Goal: Information Seeking & Learning: Learn about a topic

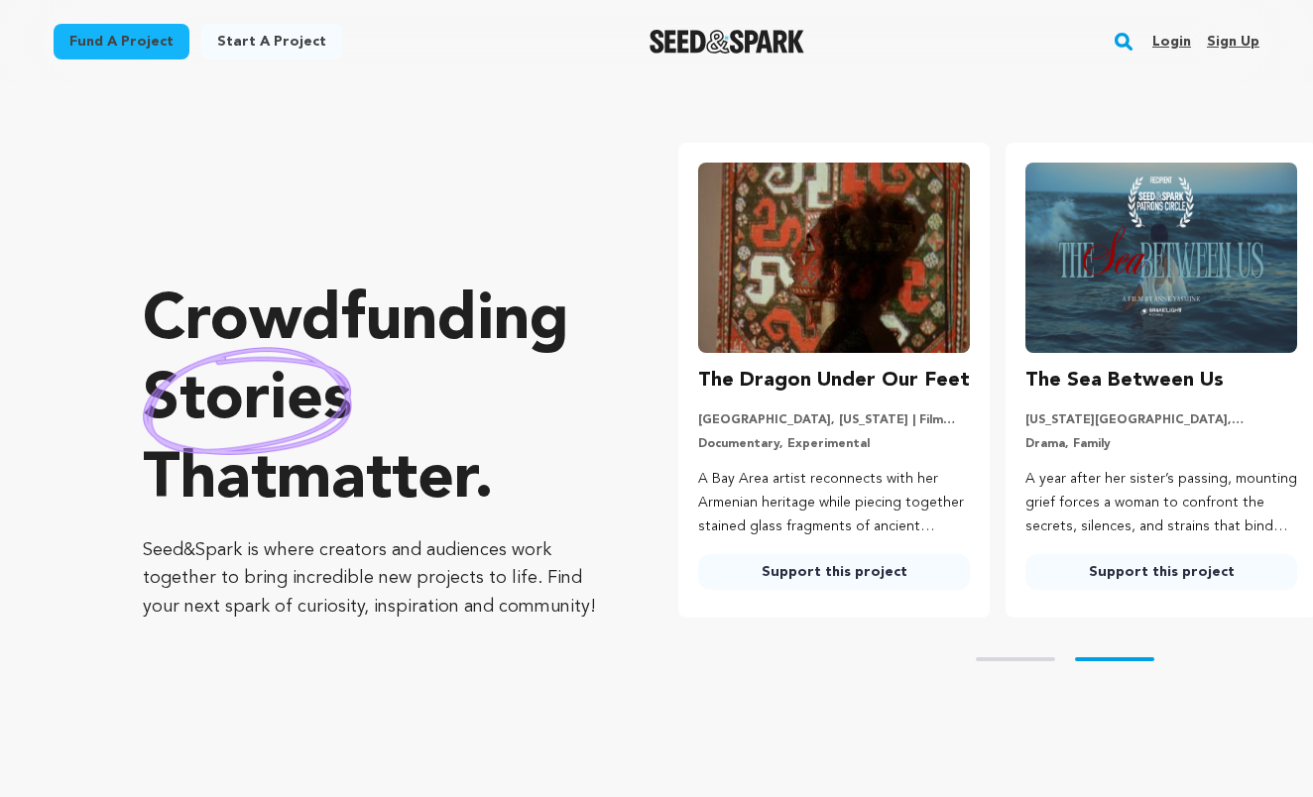
scroll to position [0, 343]
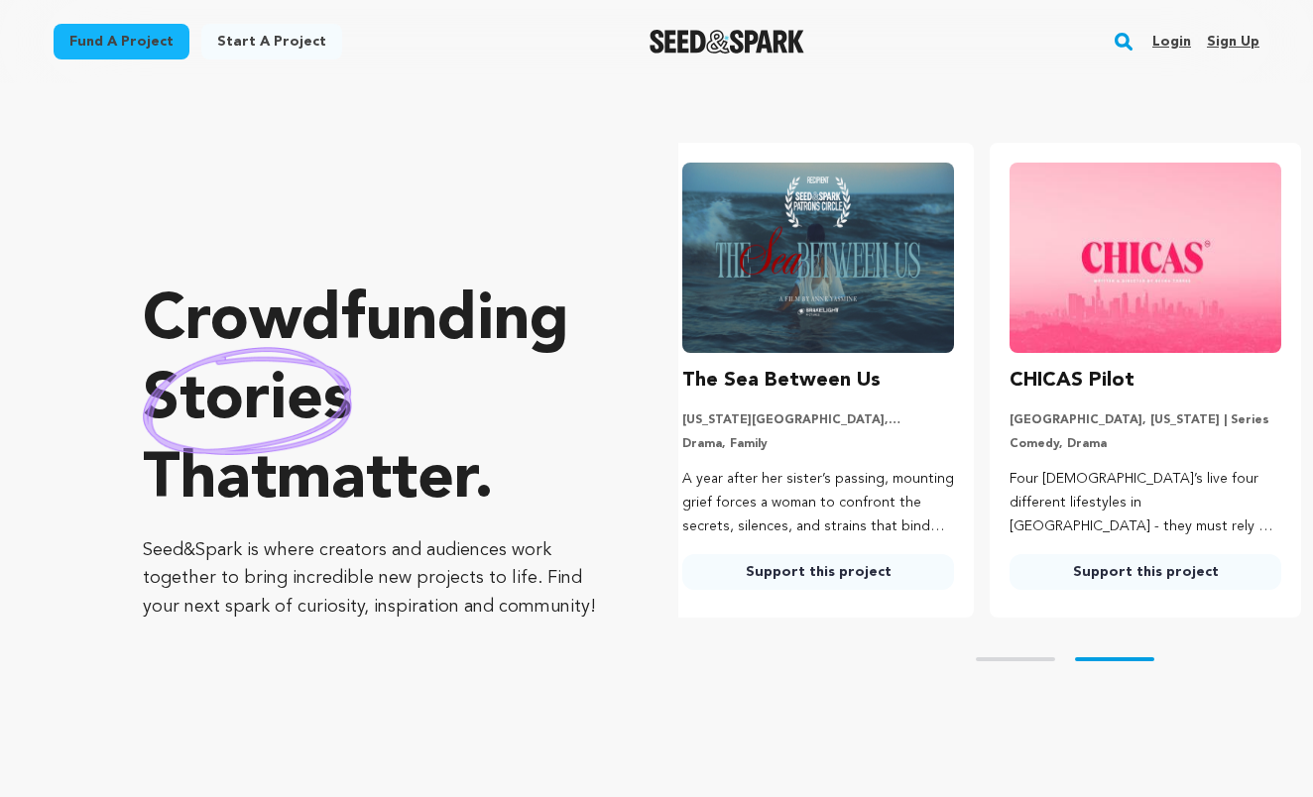
click at [1179, 45] on link "Login" at bounding box center [1171, 42] width 39 height 32
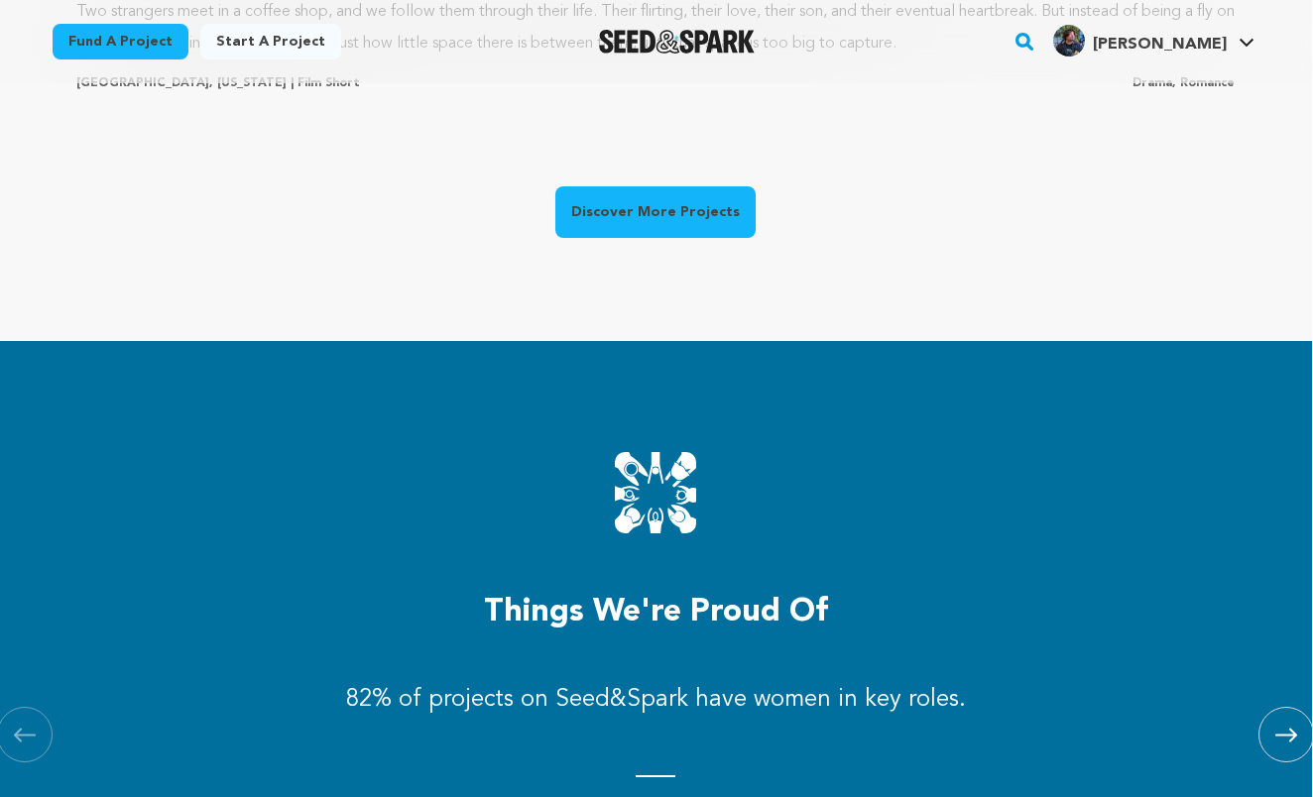
scroll to position [1866, 1]
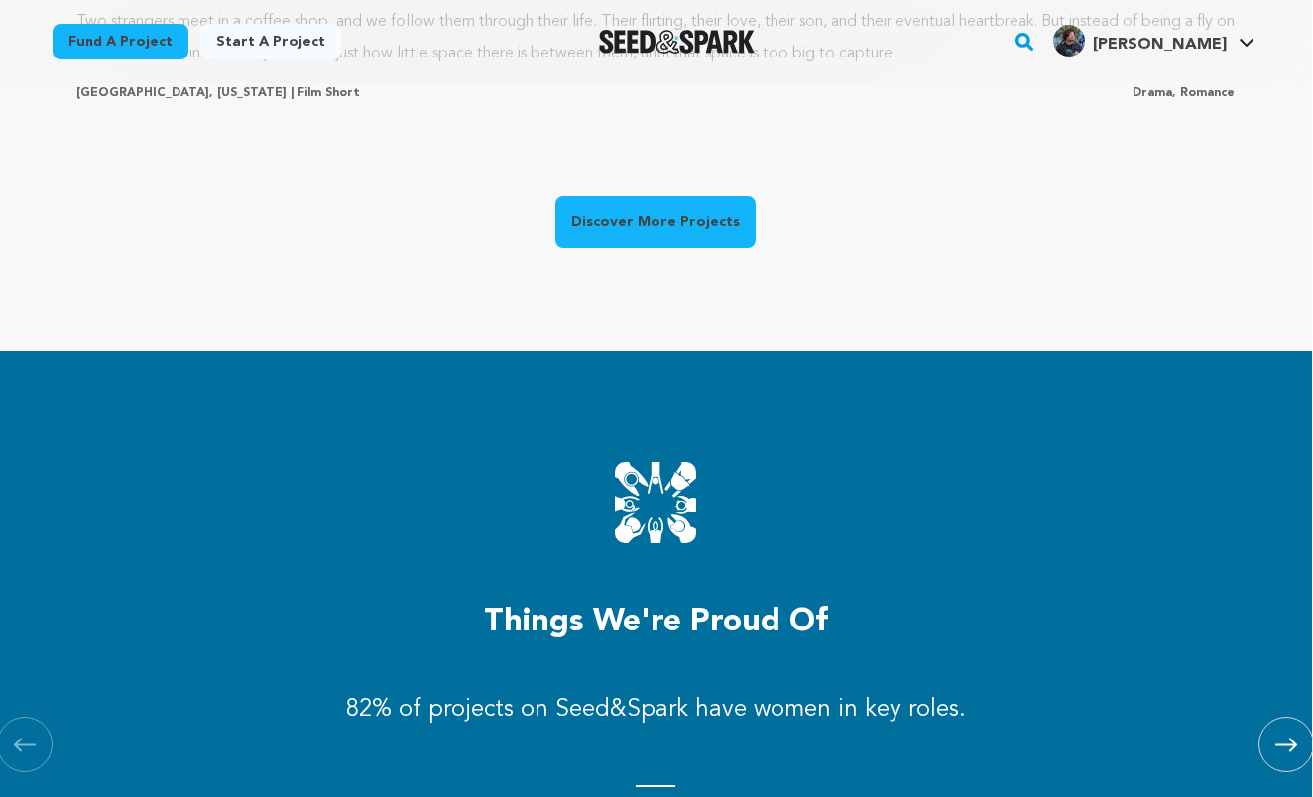
click at [699, 223] on link "Discover More Projects" at bounding box center [655, 222] width 200 height 52
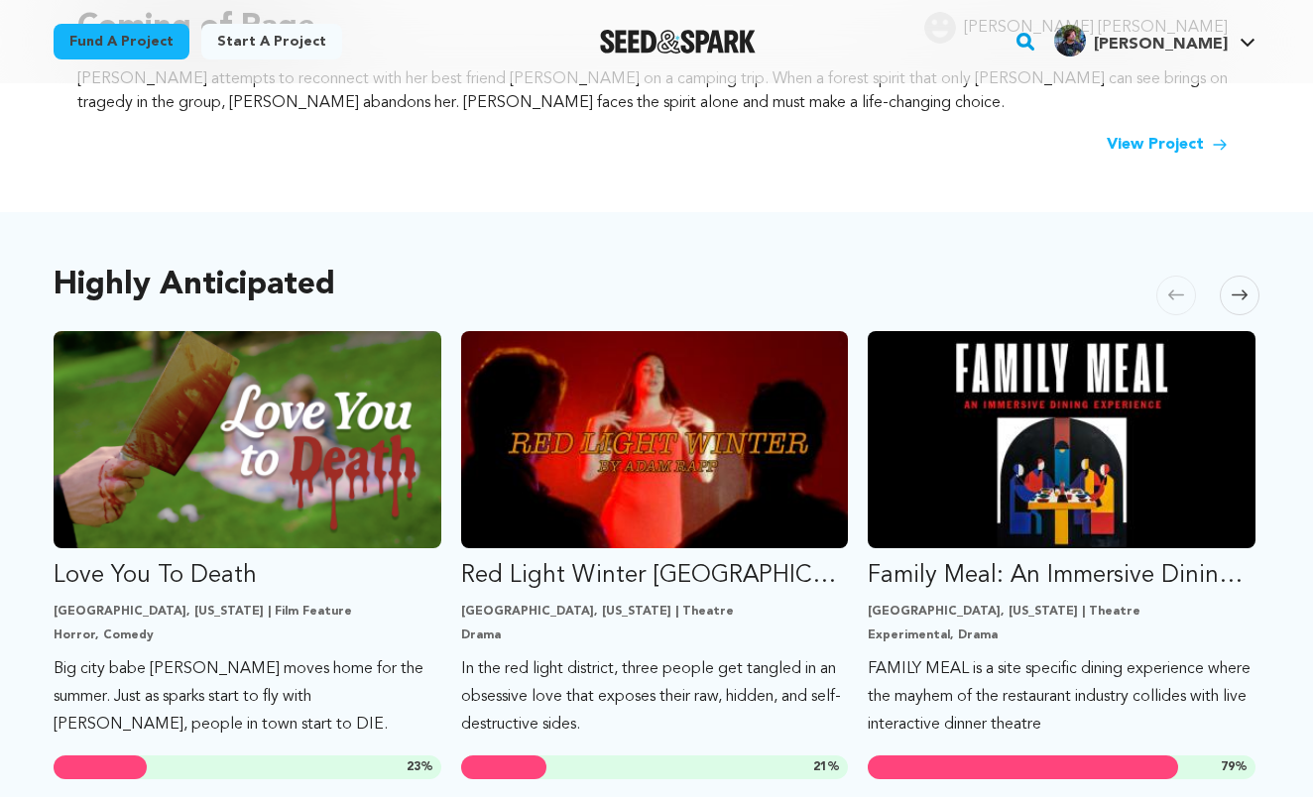
scroll to position [881, 0]
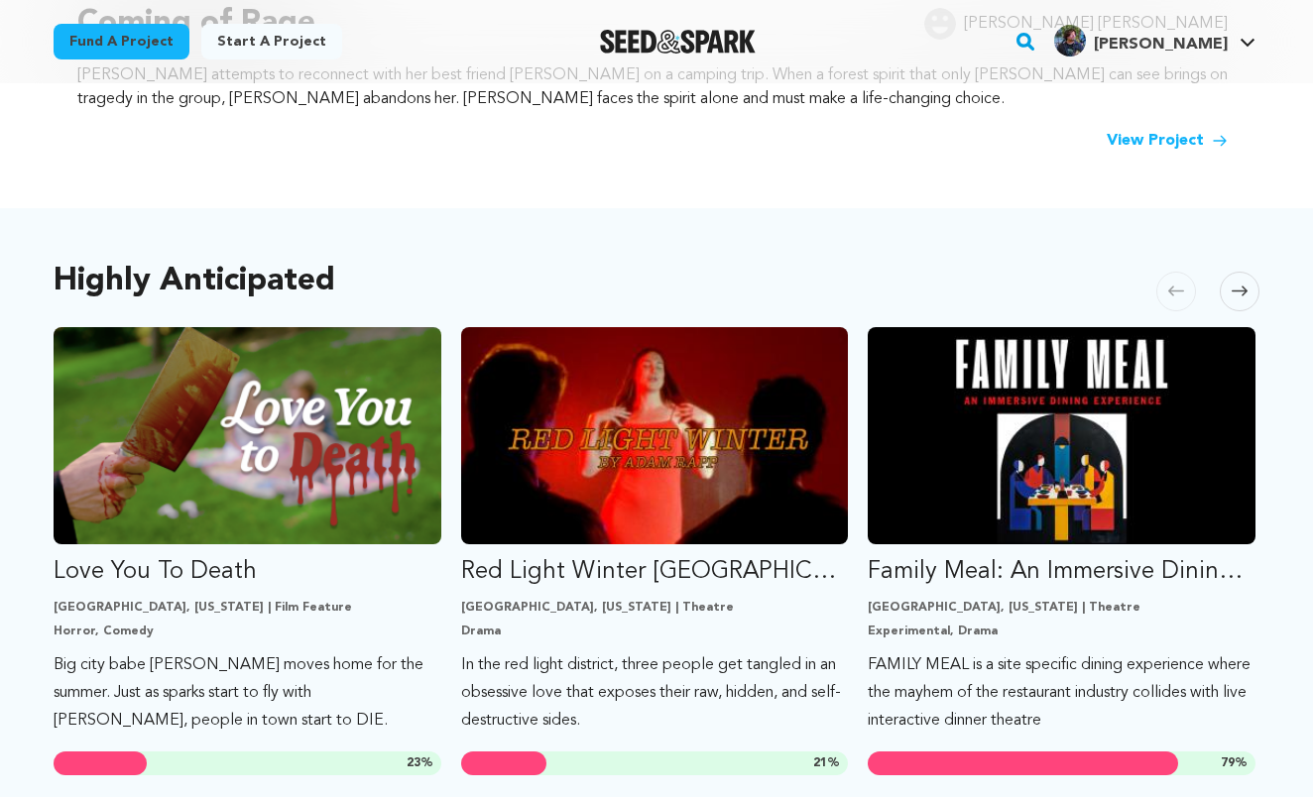
click at [1245, 294] on icon at bounding box center [1240, 292] width 16 height 10
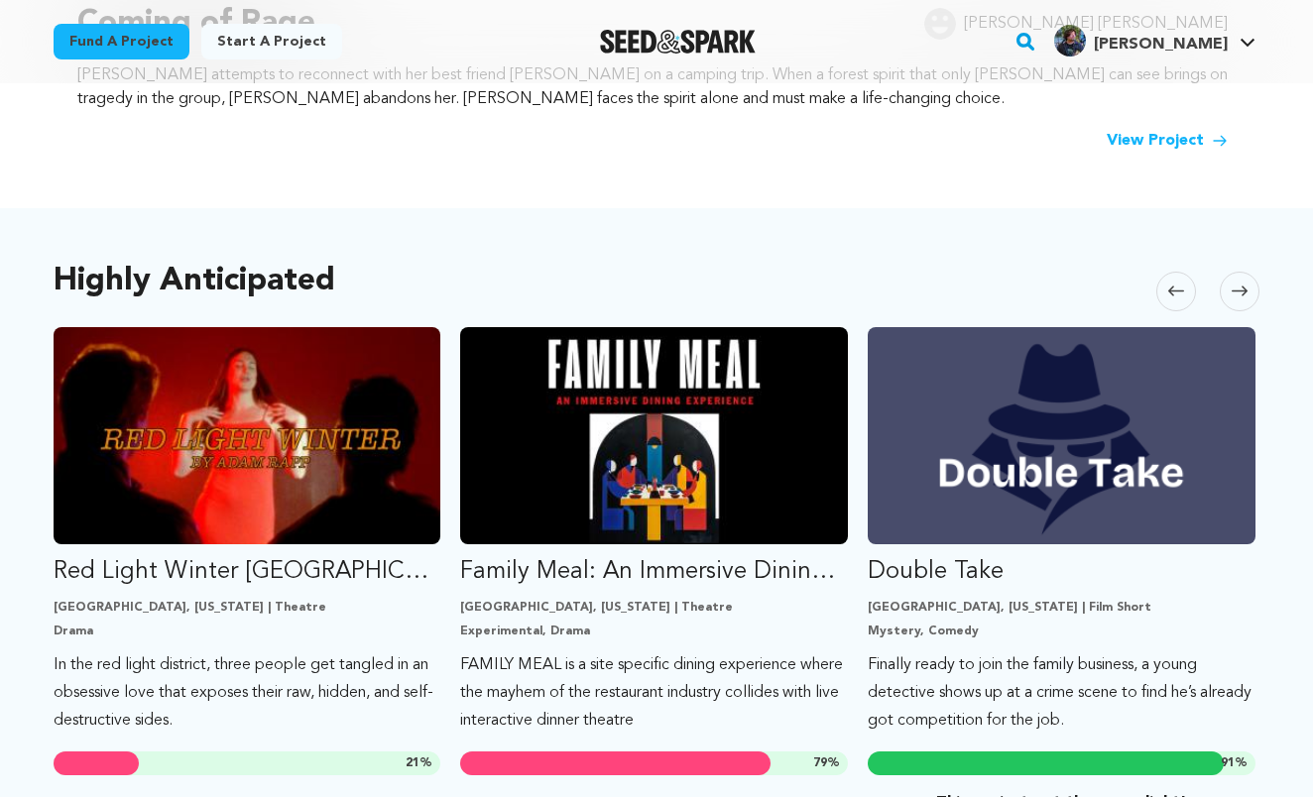
click at [1245, 294] on icon at bounding box center [1240, 292] width 16 height 10
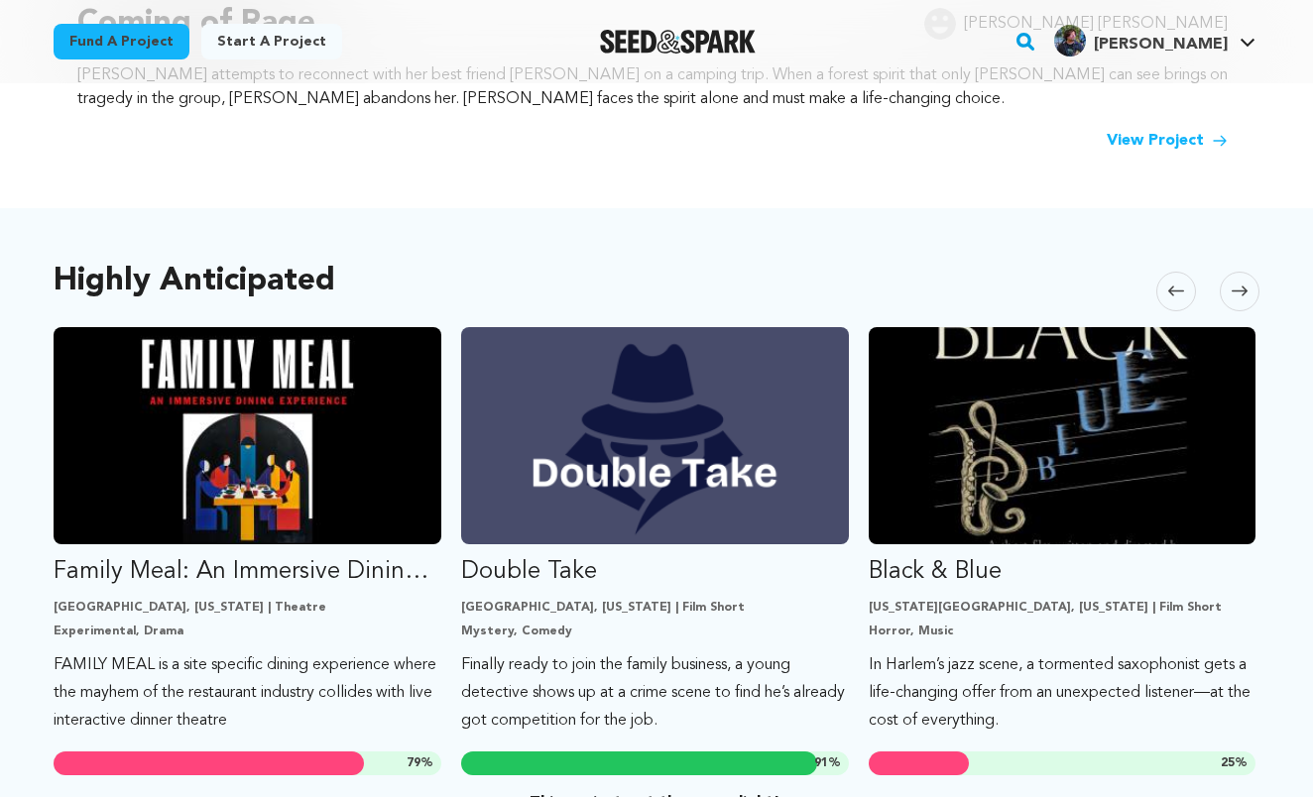
click at [1245, 294] on icon at bounding box center [1240, 292] width 16 height 10
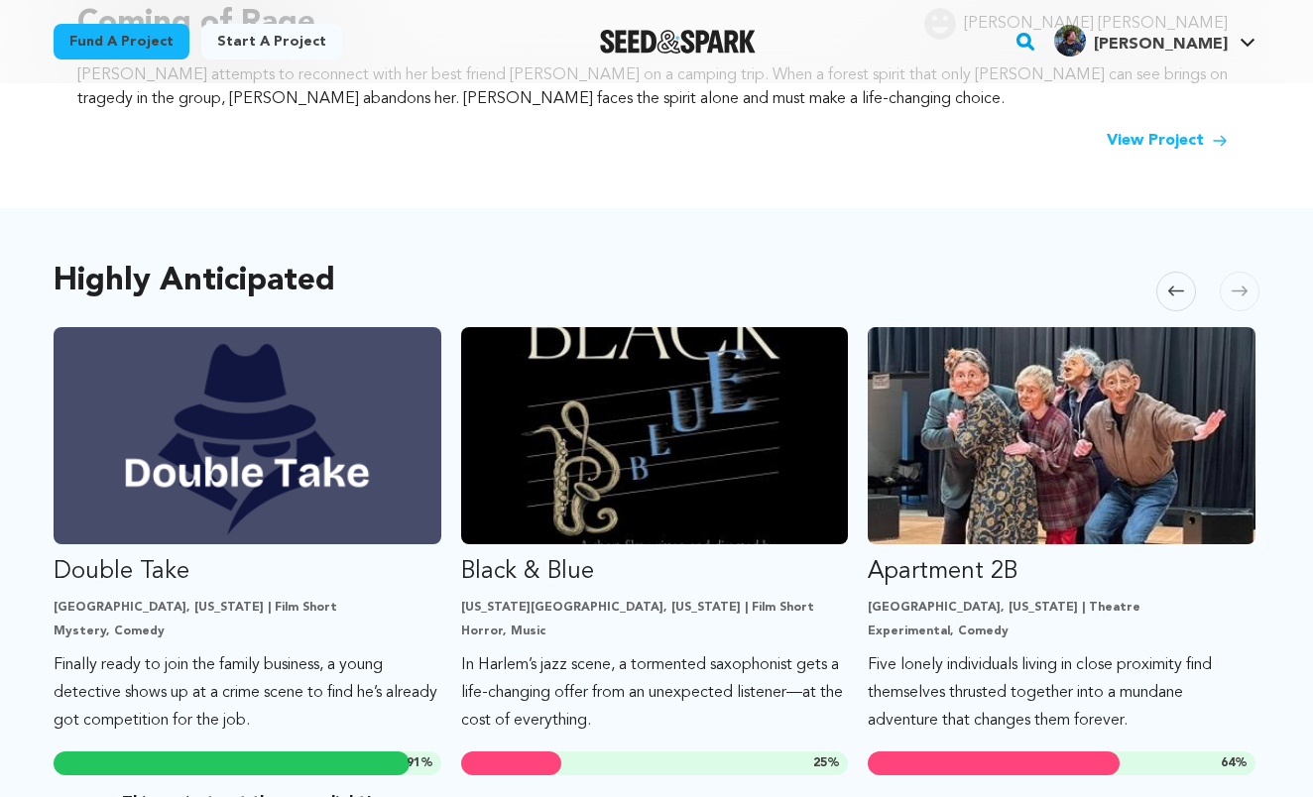
click at [1245, 294] on icon at bounding box center [1240, 292] width 16 height 10
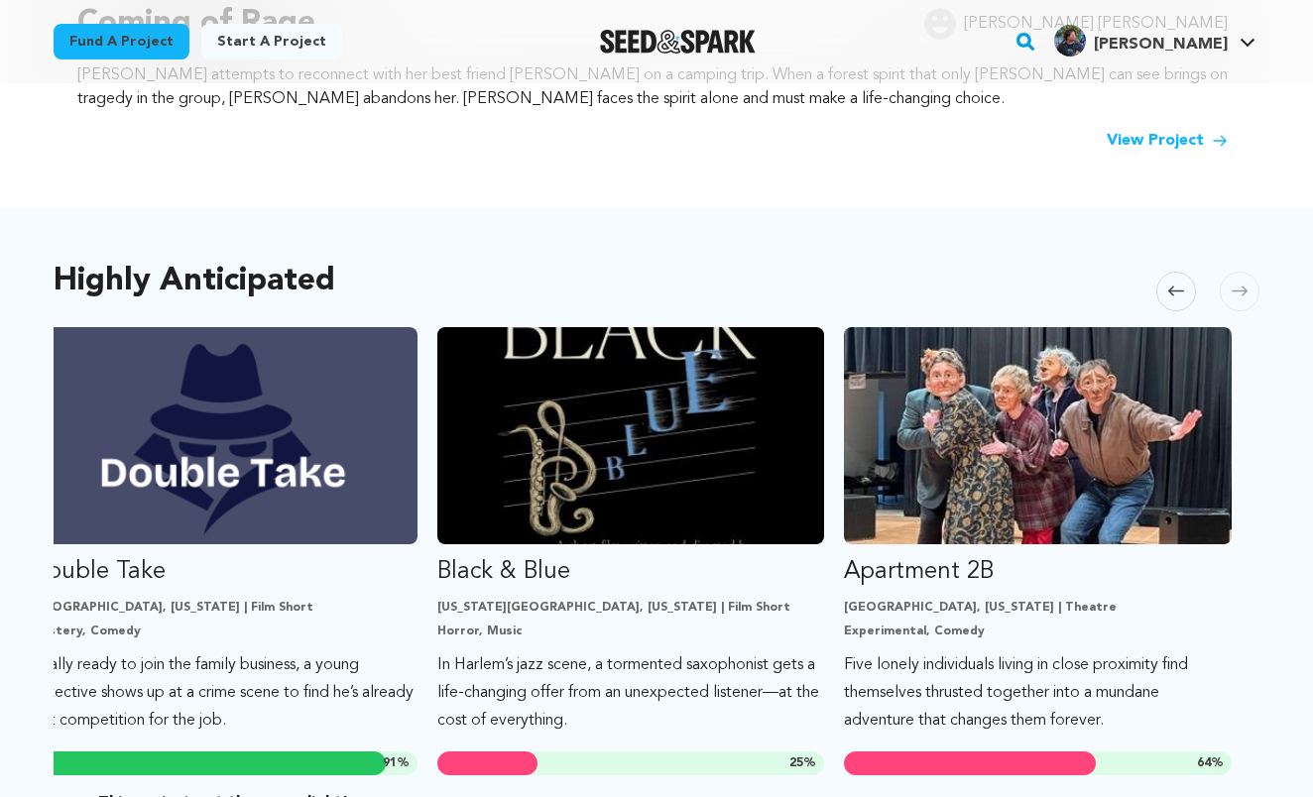
click at [1245, 294] on icon at bounding box center [1240, 292] width 16 height 10
click at [1178, 288] on icon at bounding box center [1176, 291] width 16 height 15
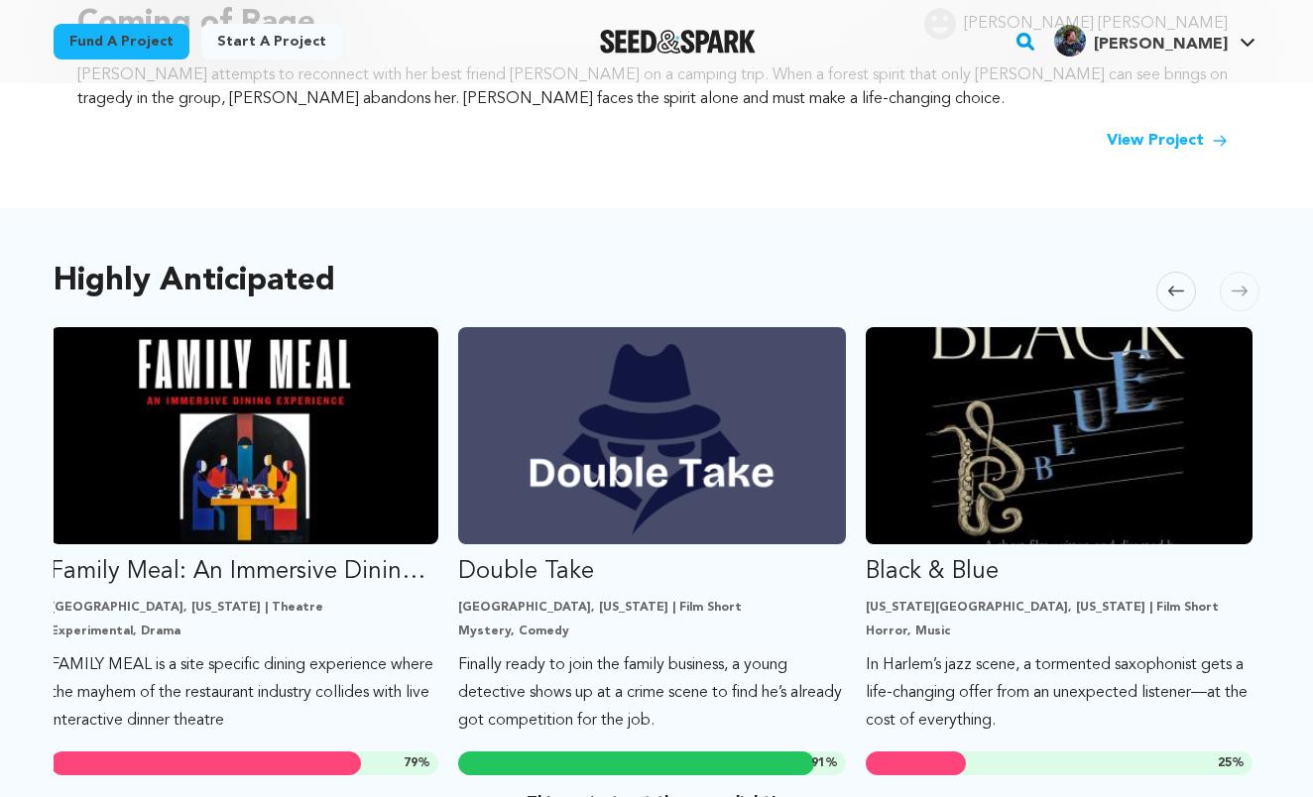
click at [1178, 288] on icon at bounding box center [1176, 291] width 16 height 15
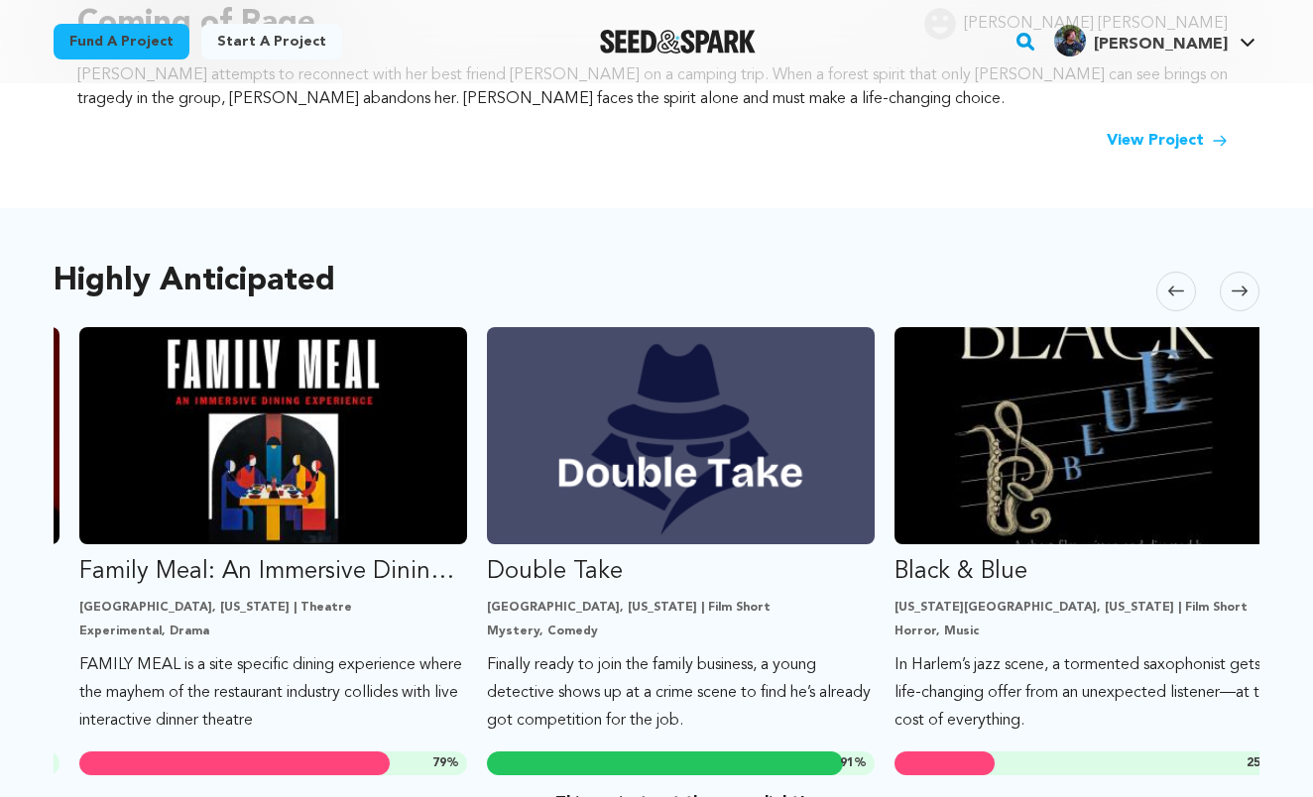
scroll to position [0, 335]
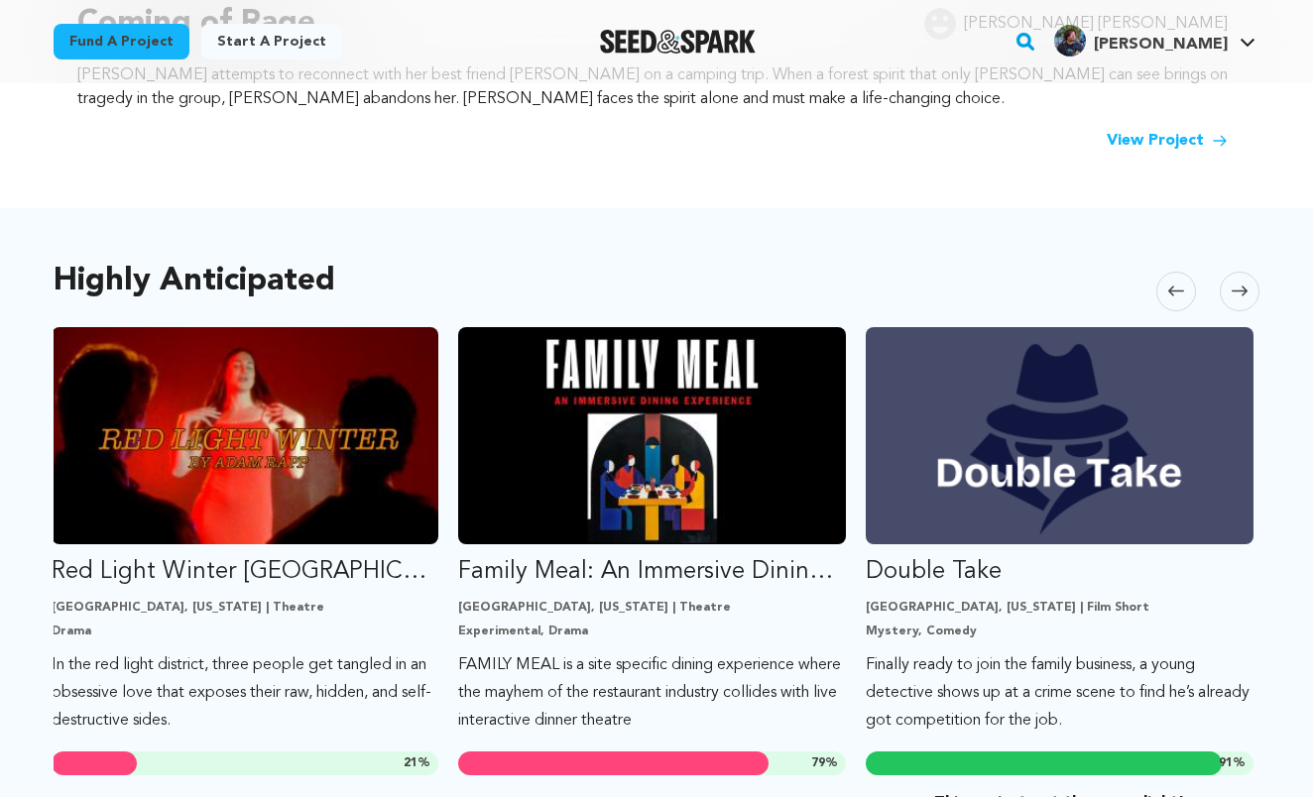
click at [1178, 288] on icon at bounding box center [1176, 291] width 16 height 15
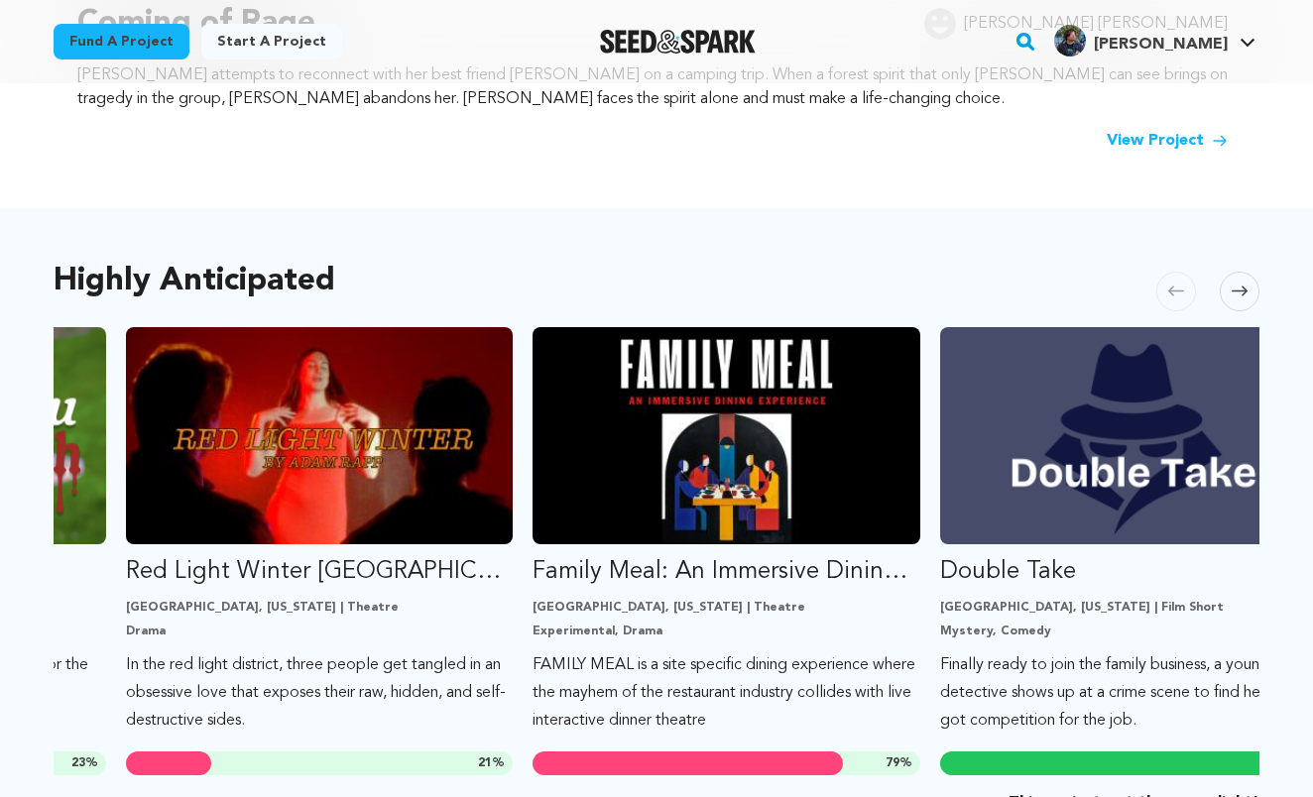
scroll to position [0, 0]
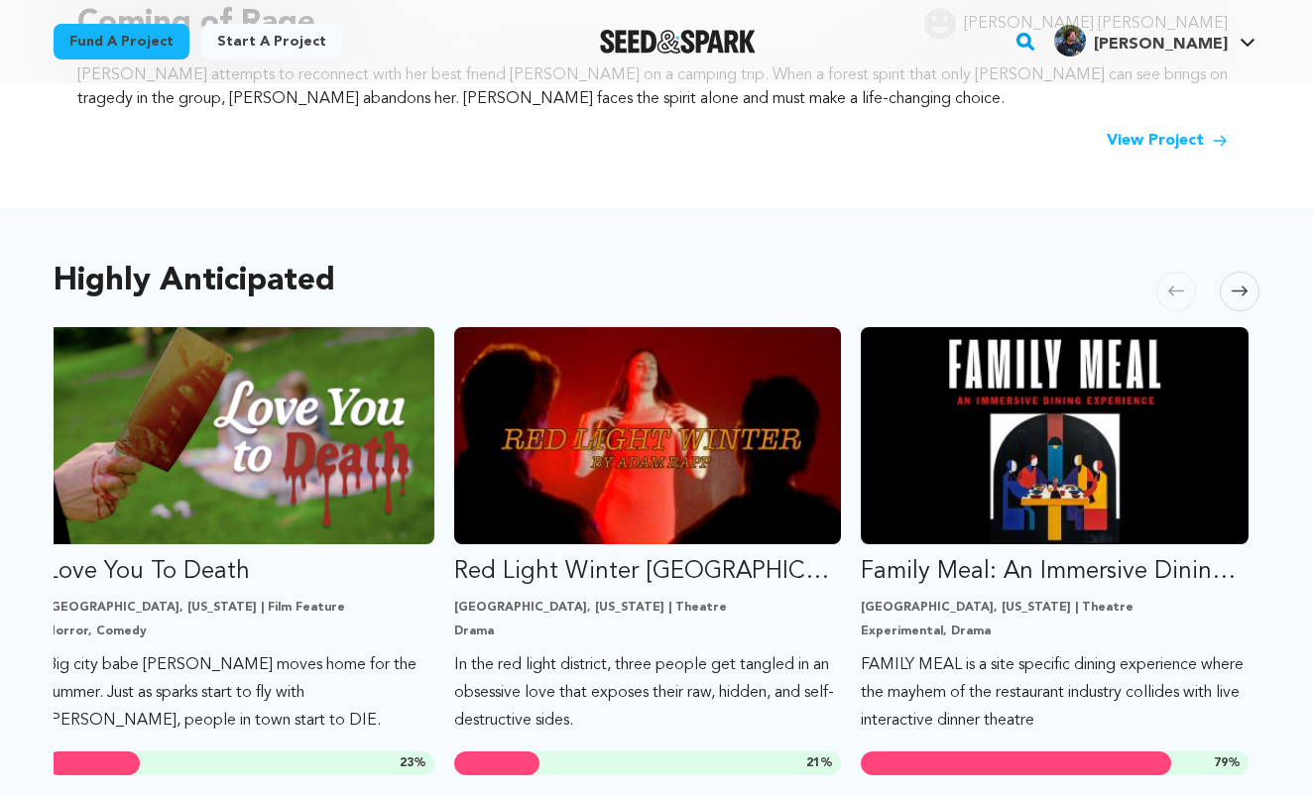
click at [1178, 288] on icon at bounding box center [1176, 291] width 16 height 15
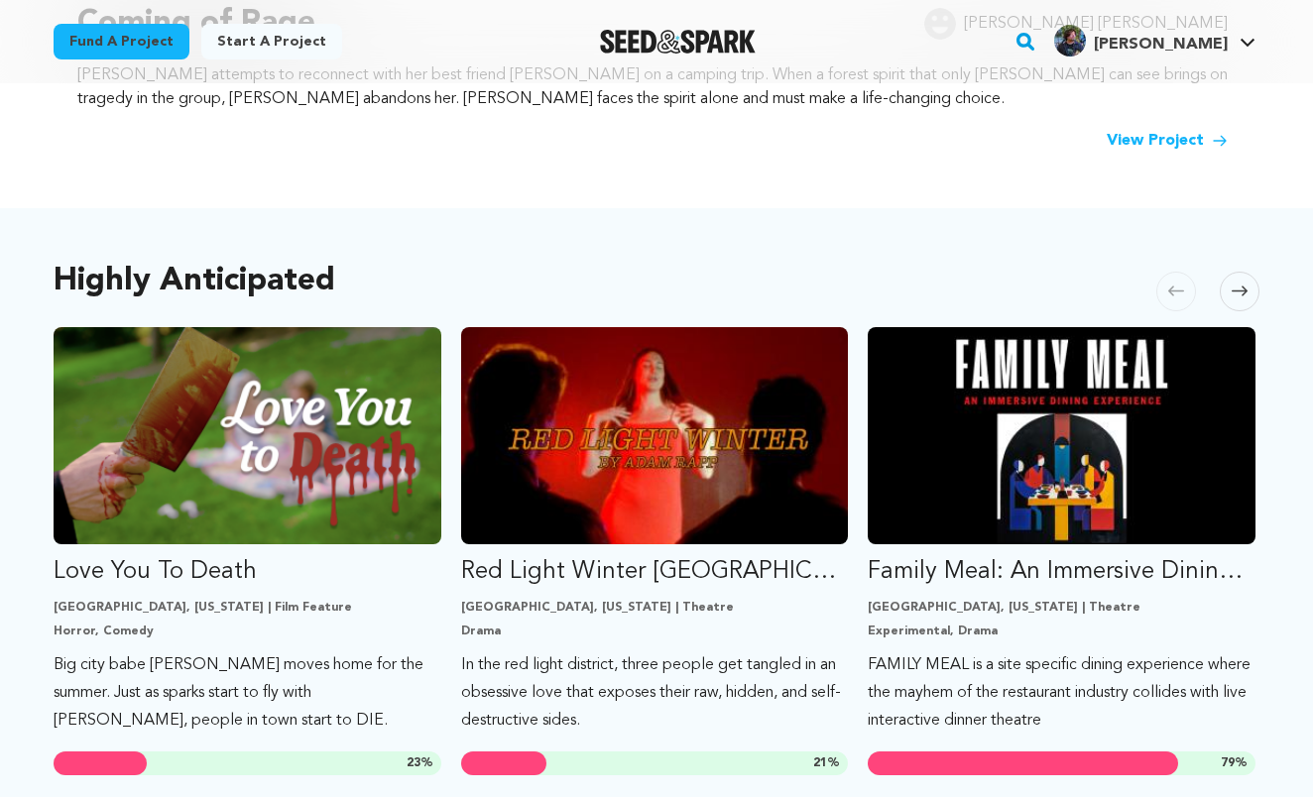
click at [1236, 290] on icon at bounding box center [1240, 291] width 16 height 15
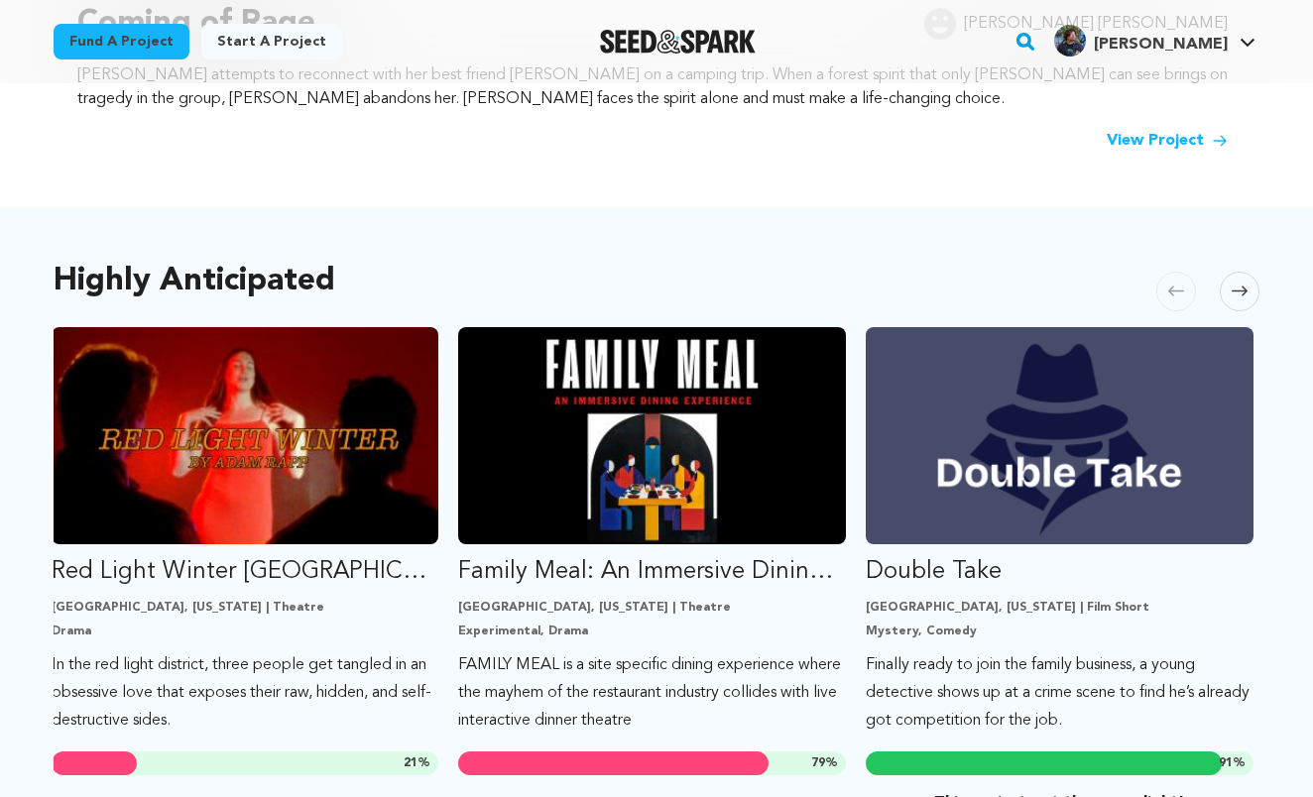
click at [1236, 290] on icon at bounding box center [1240, 291] width 16 height 15
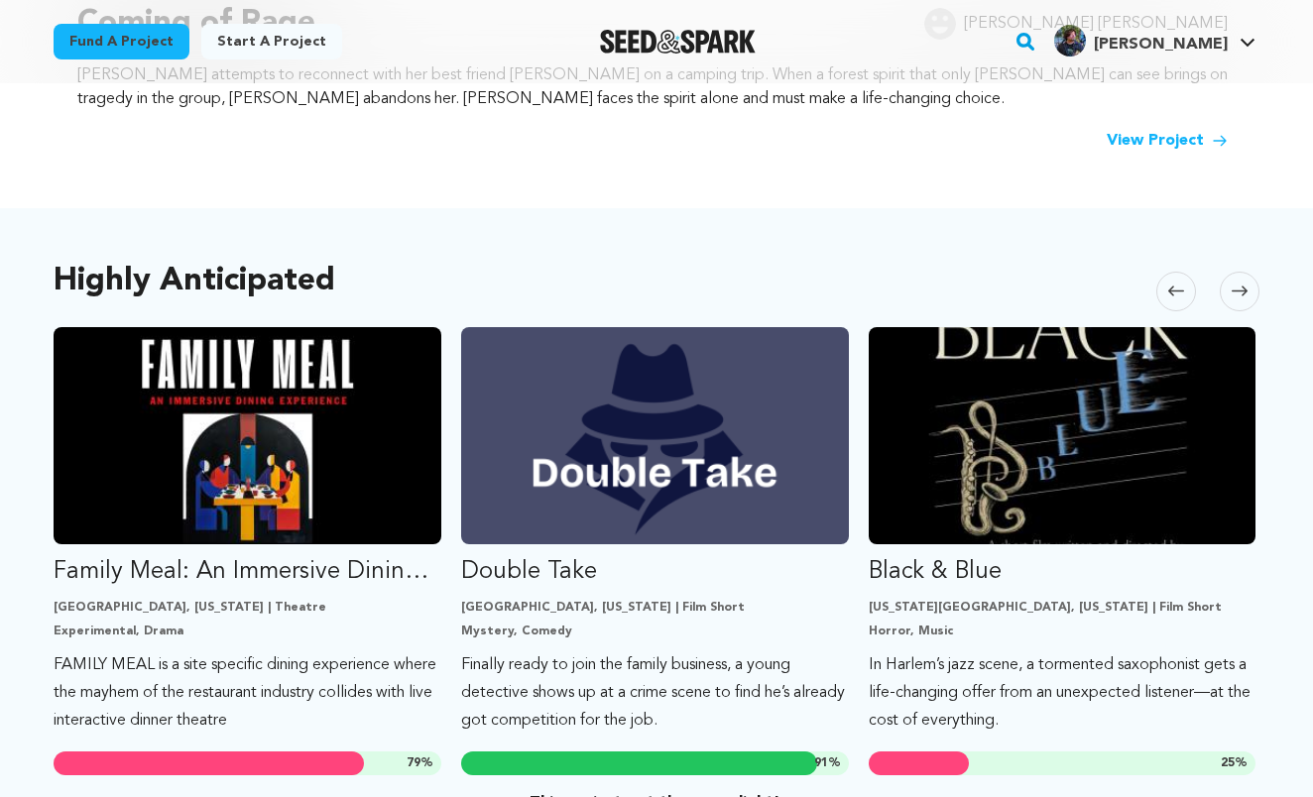
click at [1236, 290] on icon at bounding box center [1240, 291] width 16 height 15
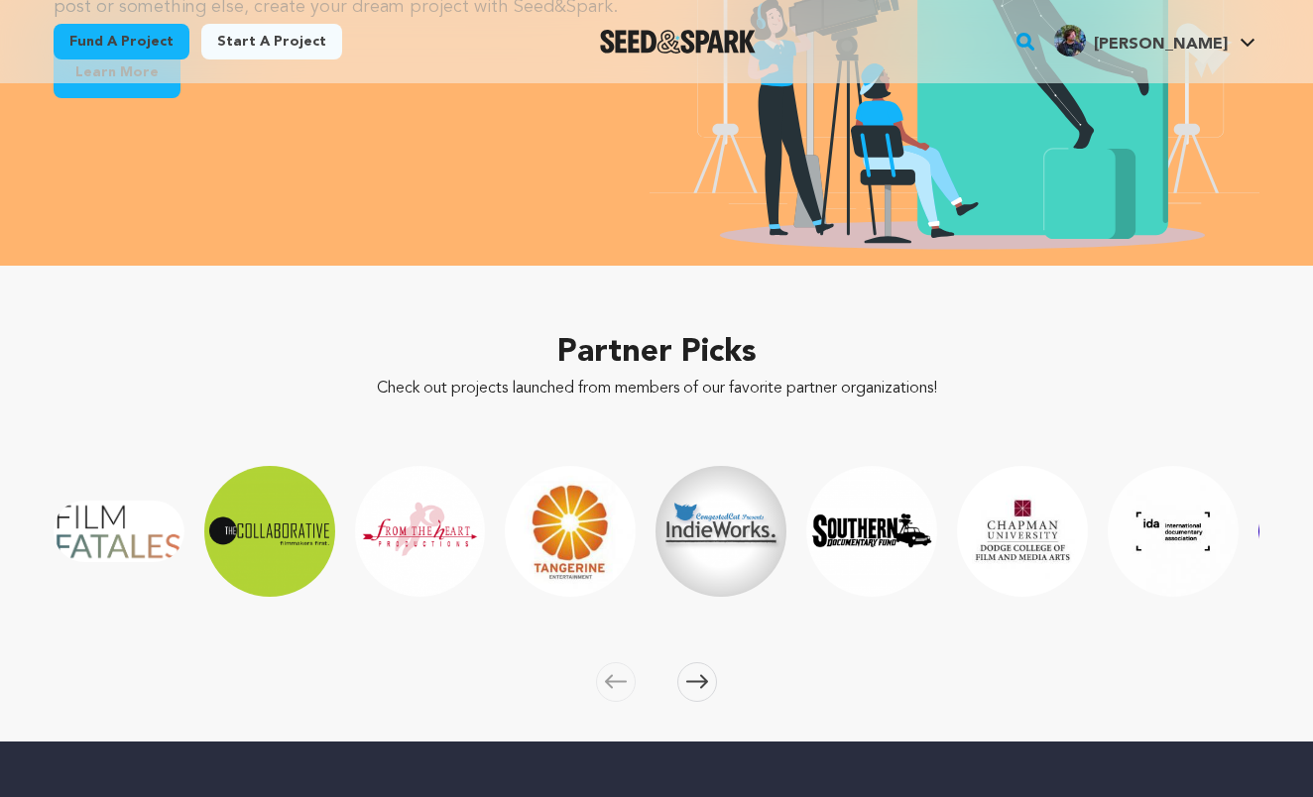
scroll to position [3131, 0]
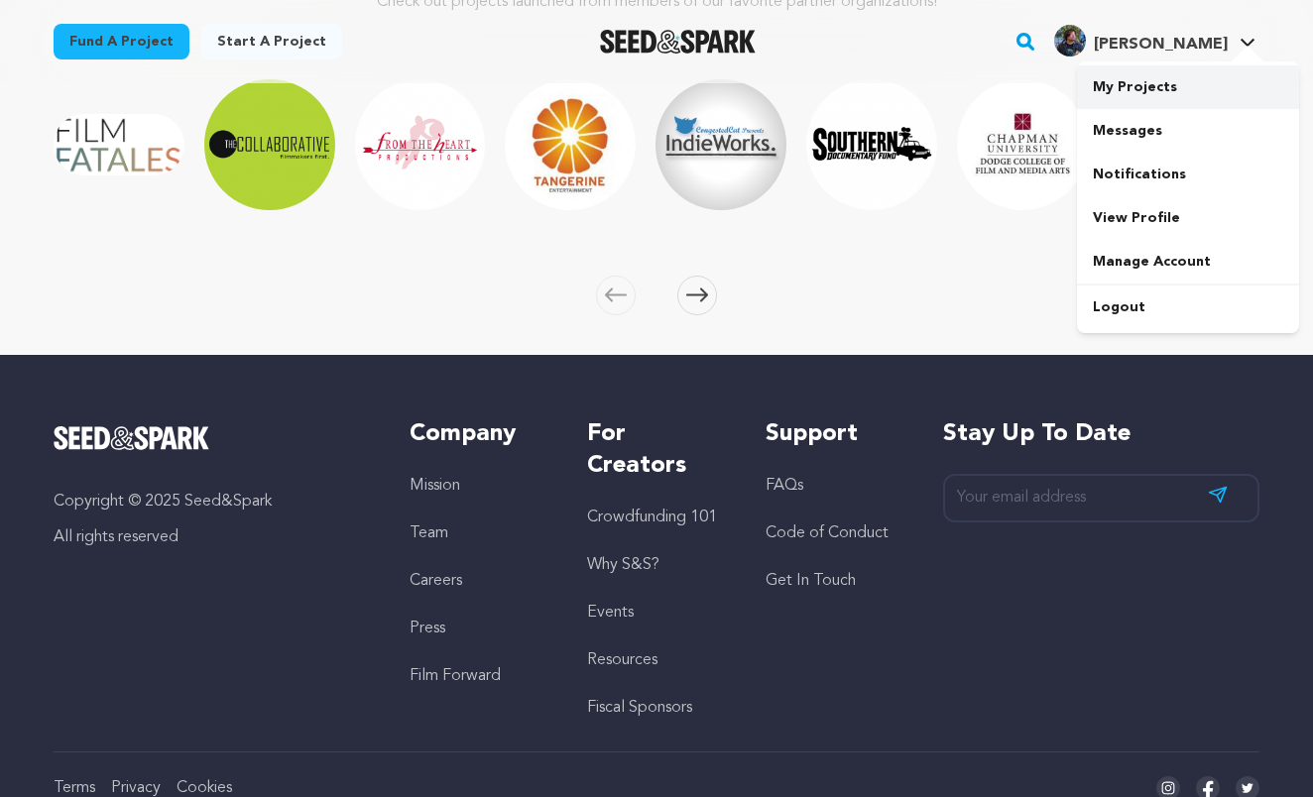
click at [1160, 86] on link "My Projects" at bounding box center [1188, 87] width 222 height 44
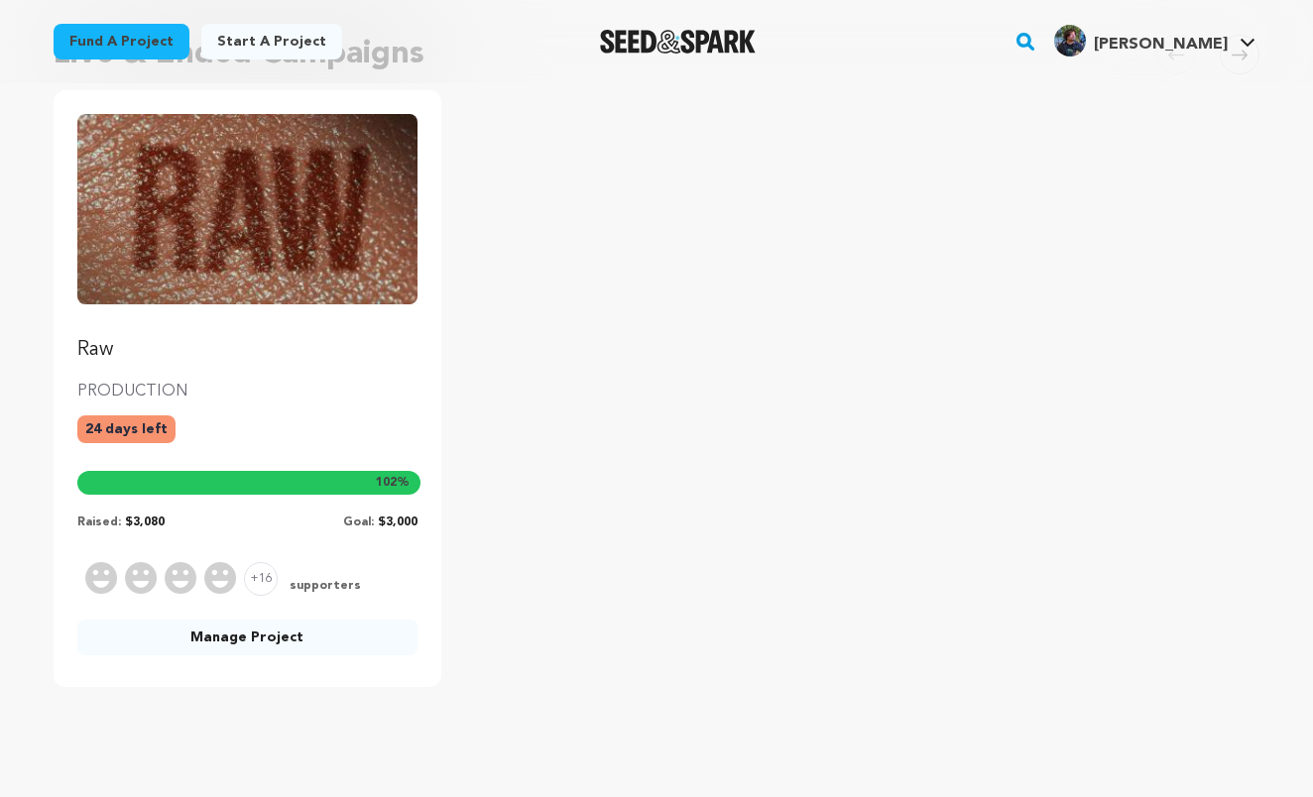
scroll to position [200, 0]
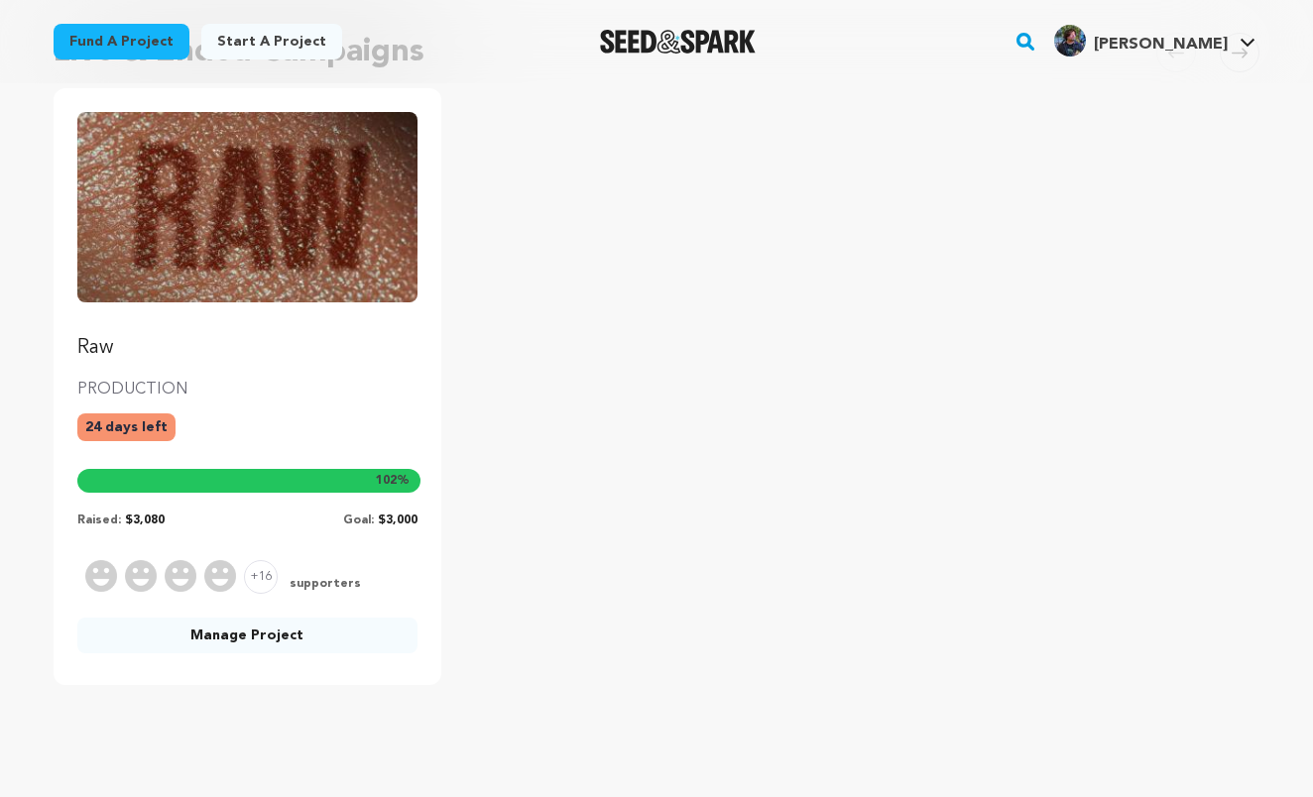
click at [209, 631] on link "Manage Project" at bounding box center [247, 636] width 340 height 36
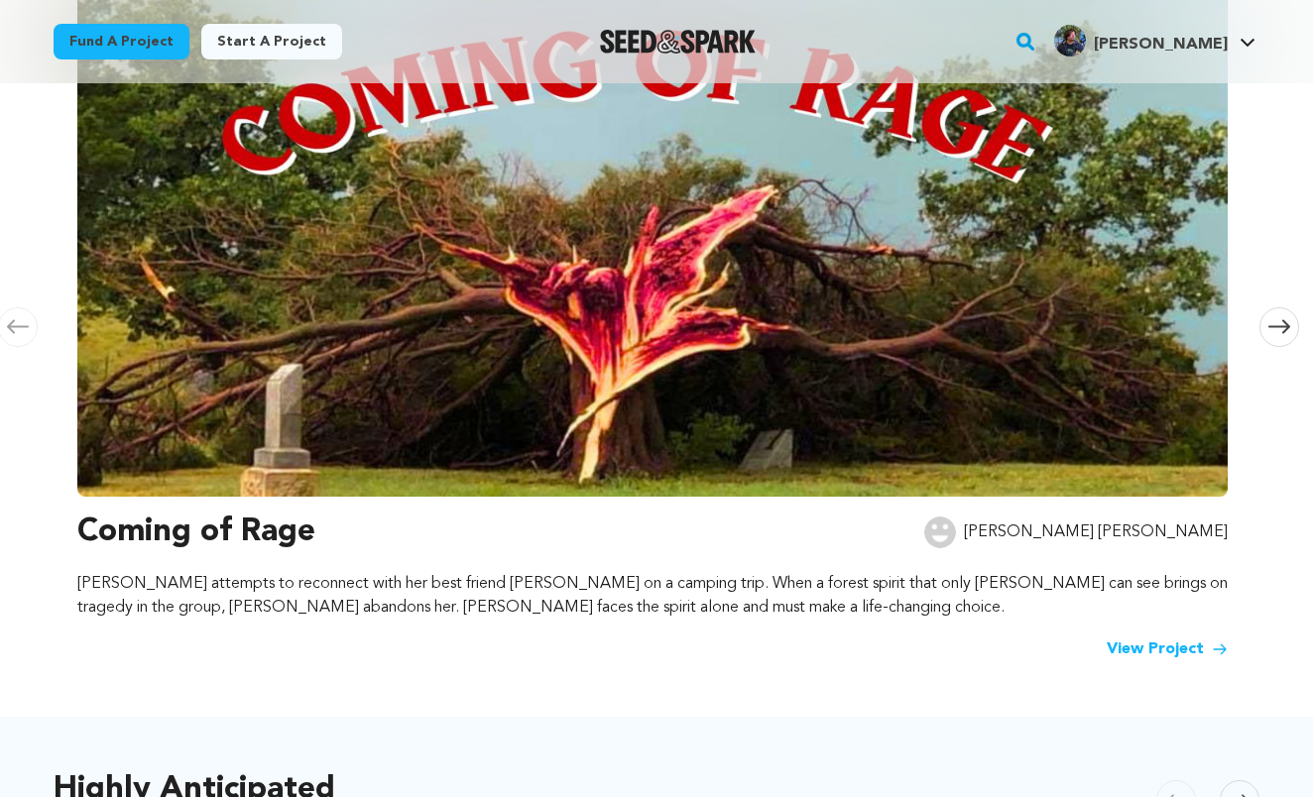
scroll to position [767, 0]
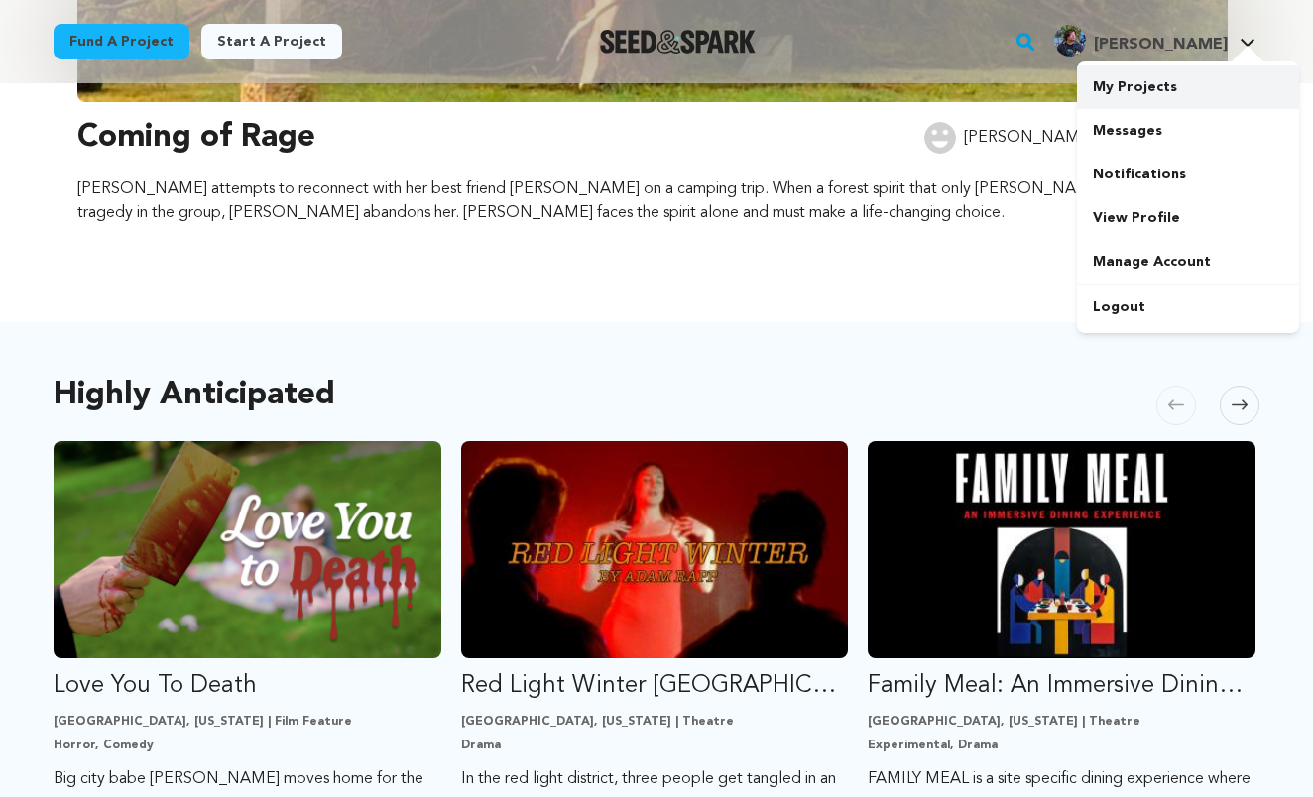
click at [1139, 79] on link "My Projects" at bounding box center [1188, 87] width 222 height 44
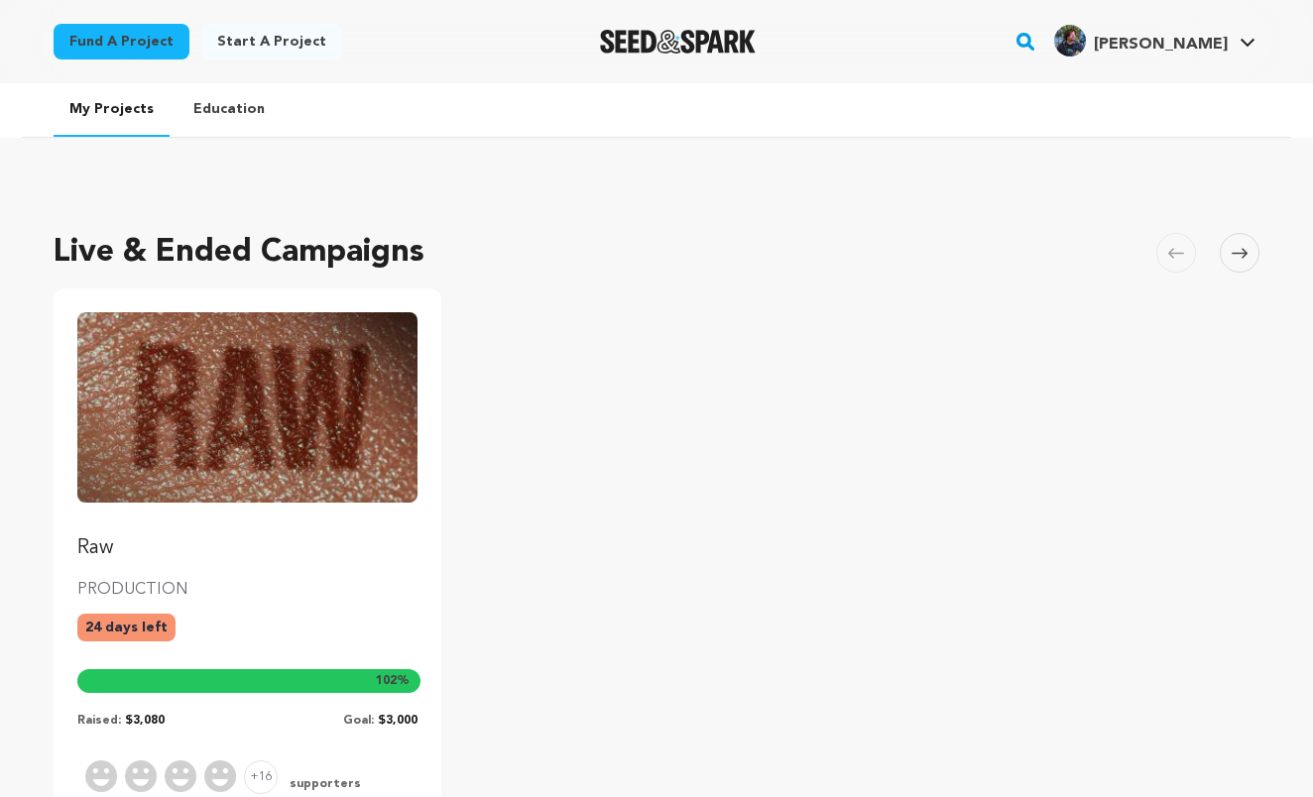
click at [268, 375] on img "Fund Raw" at bounding box center [247, 407] width 340 height 190
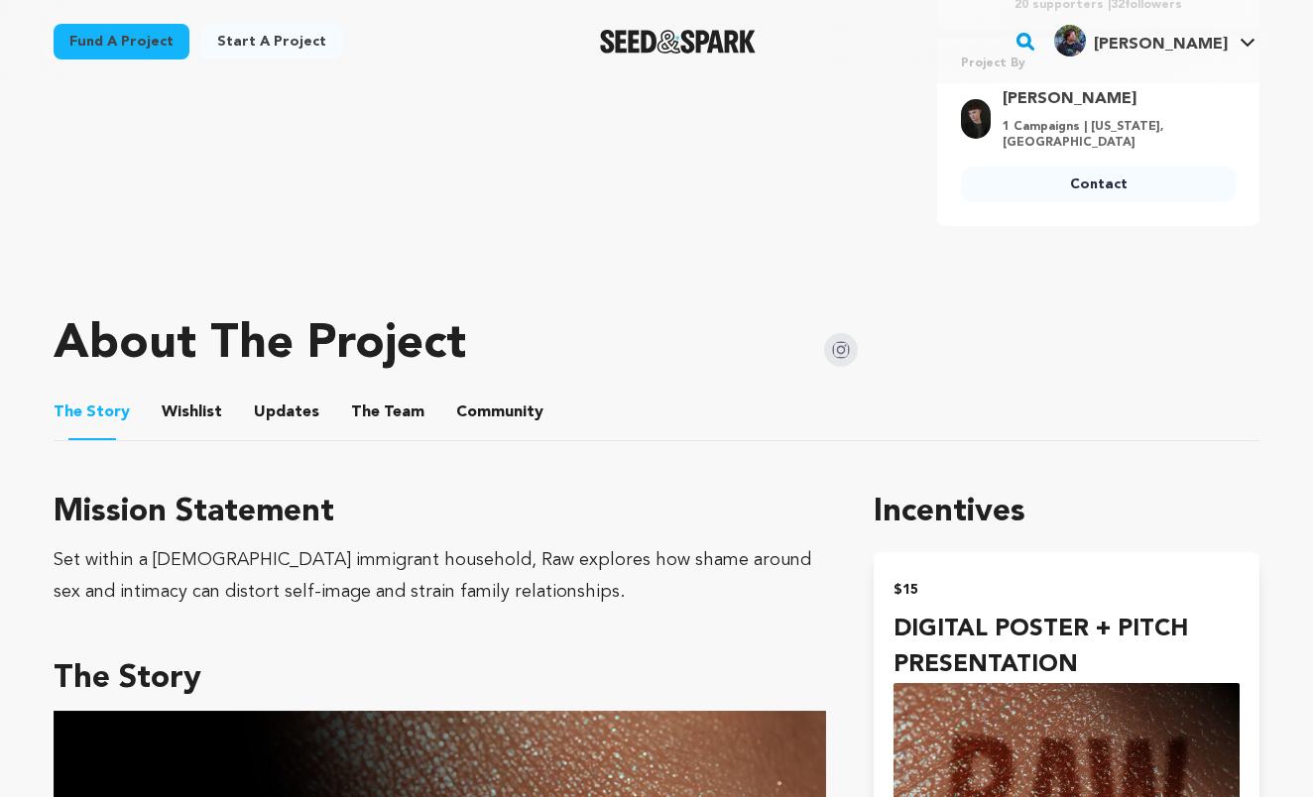
scroll to position [765, 0]
click at [482, 385] on li "Community Community" at bounding box center [499, 413] width 87 height 56
click at [476, 393] on button "Community" at bounding box center [500, 417] width 48 height 48
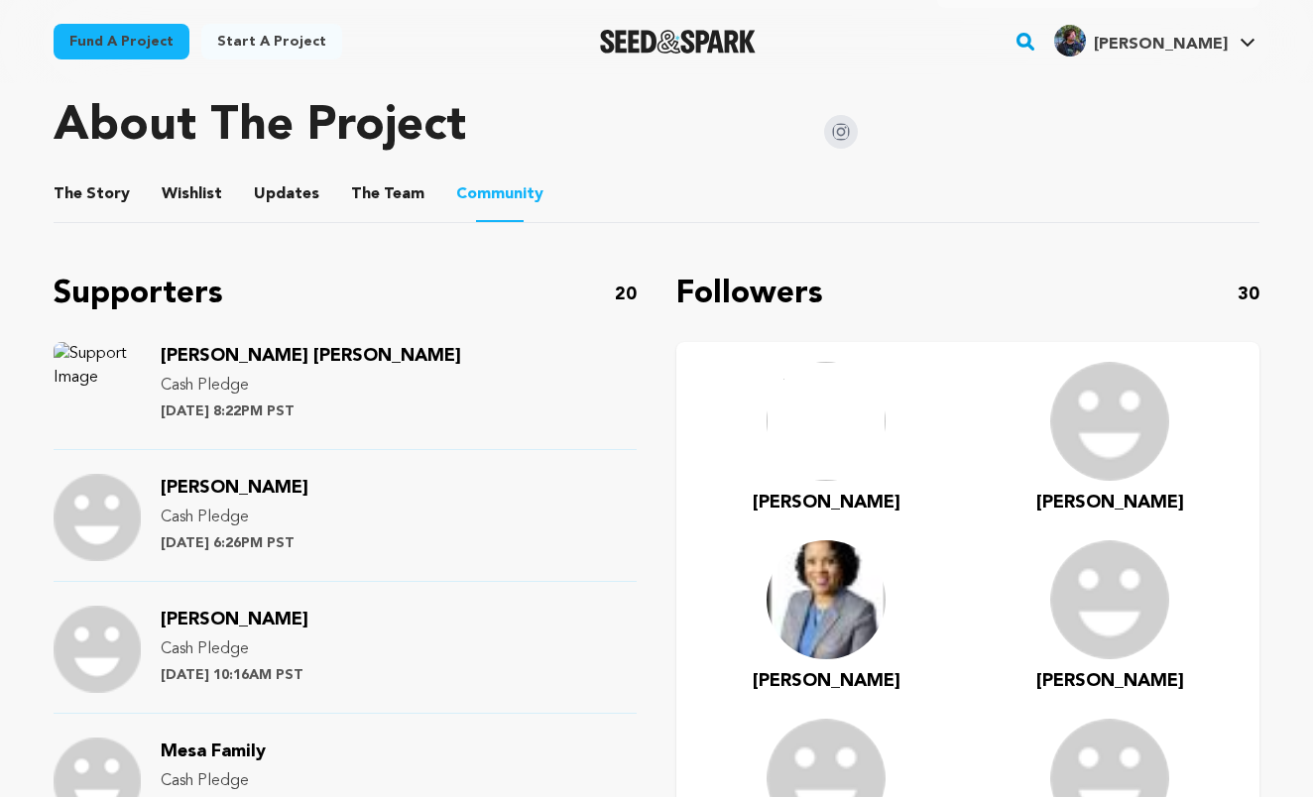
scroll to position [979, 0]
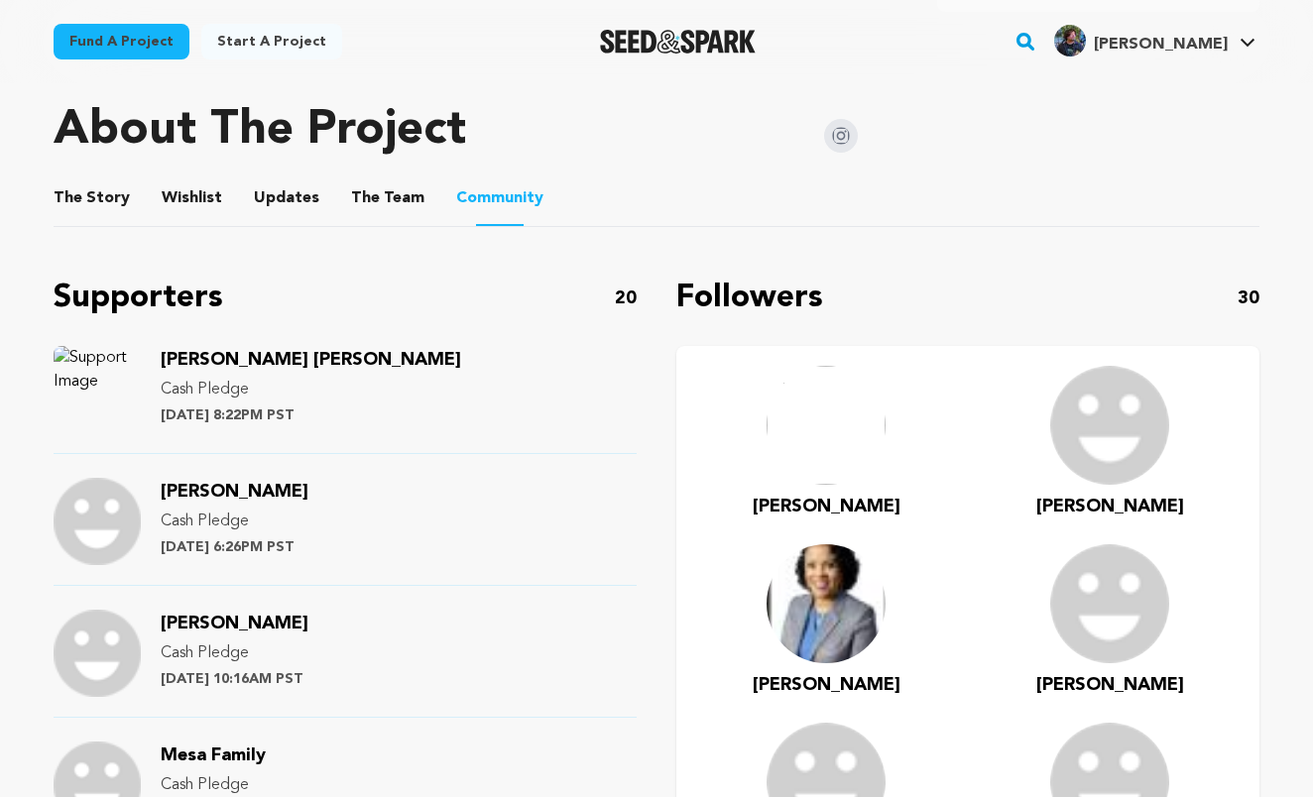
click at [93, 182] on button "The Story" at bounding box center [92, 203] width 48 height 48
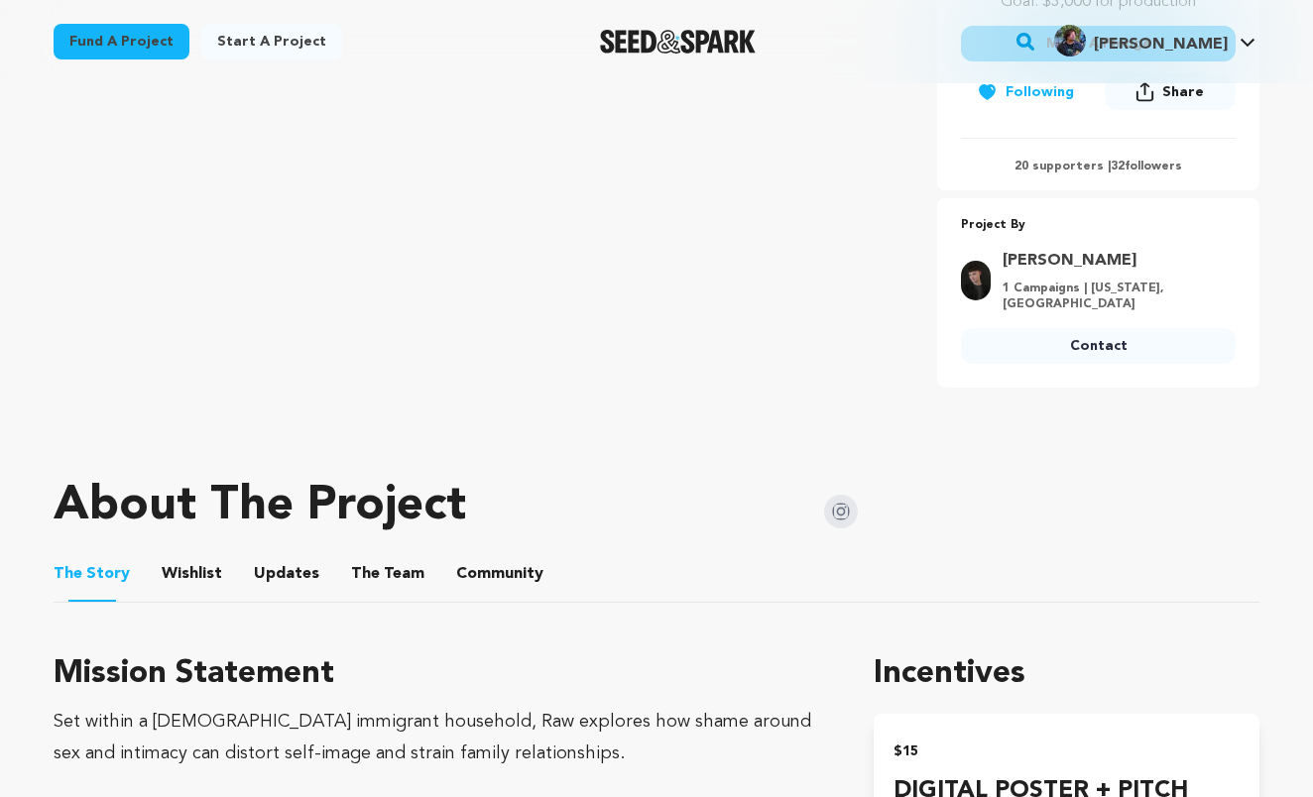
scroll to position [775, 0]
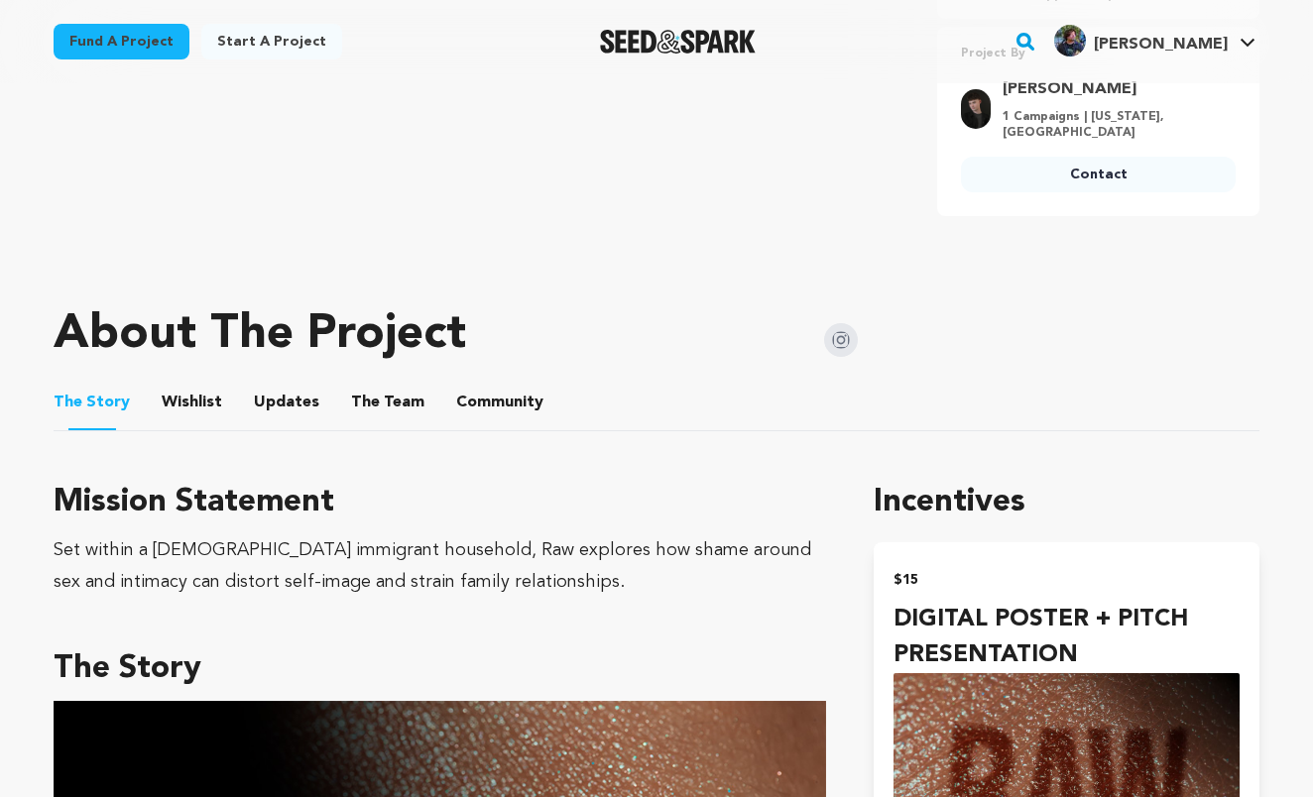
click at [292, 383] on button "Updates" at bounding box center [287, 407] width 48 height 48
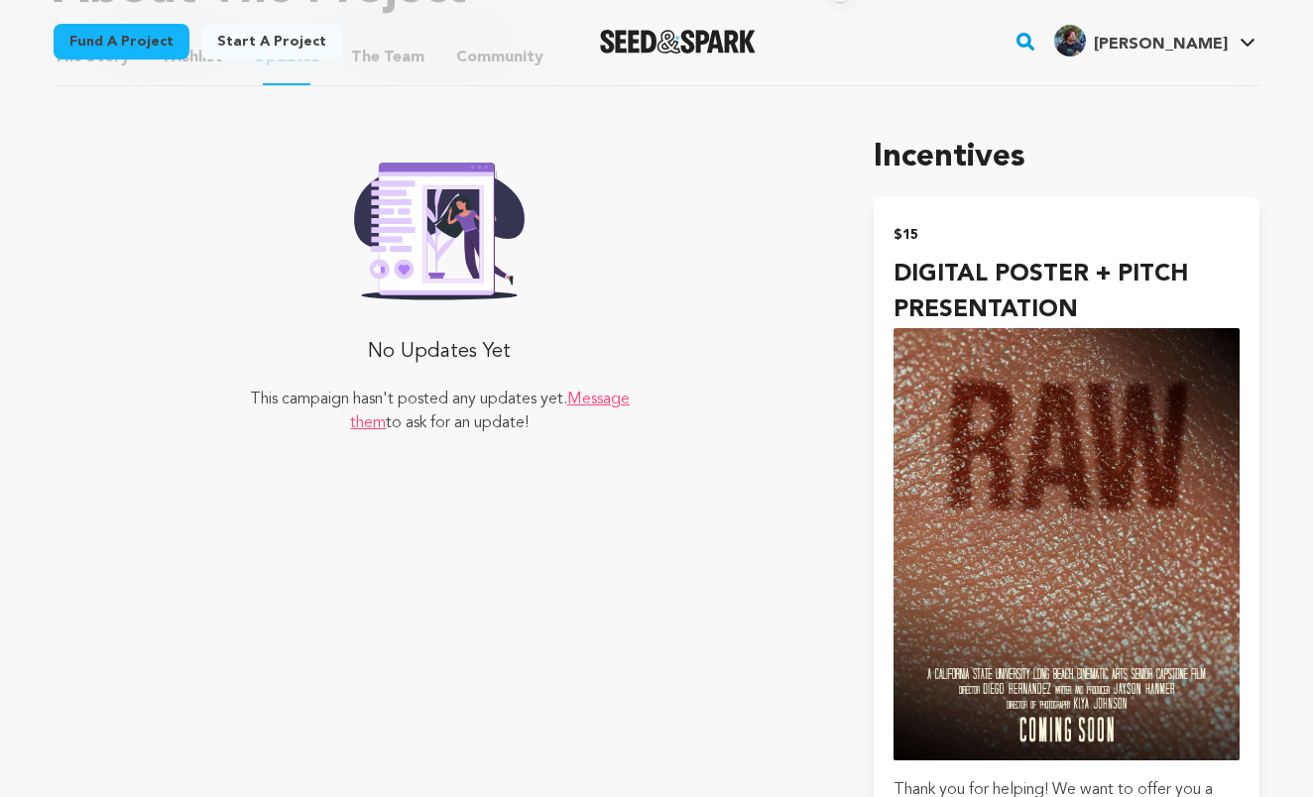
scroll to position [996, 1]
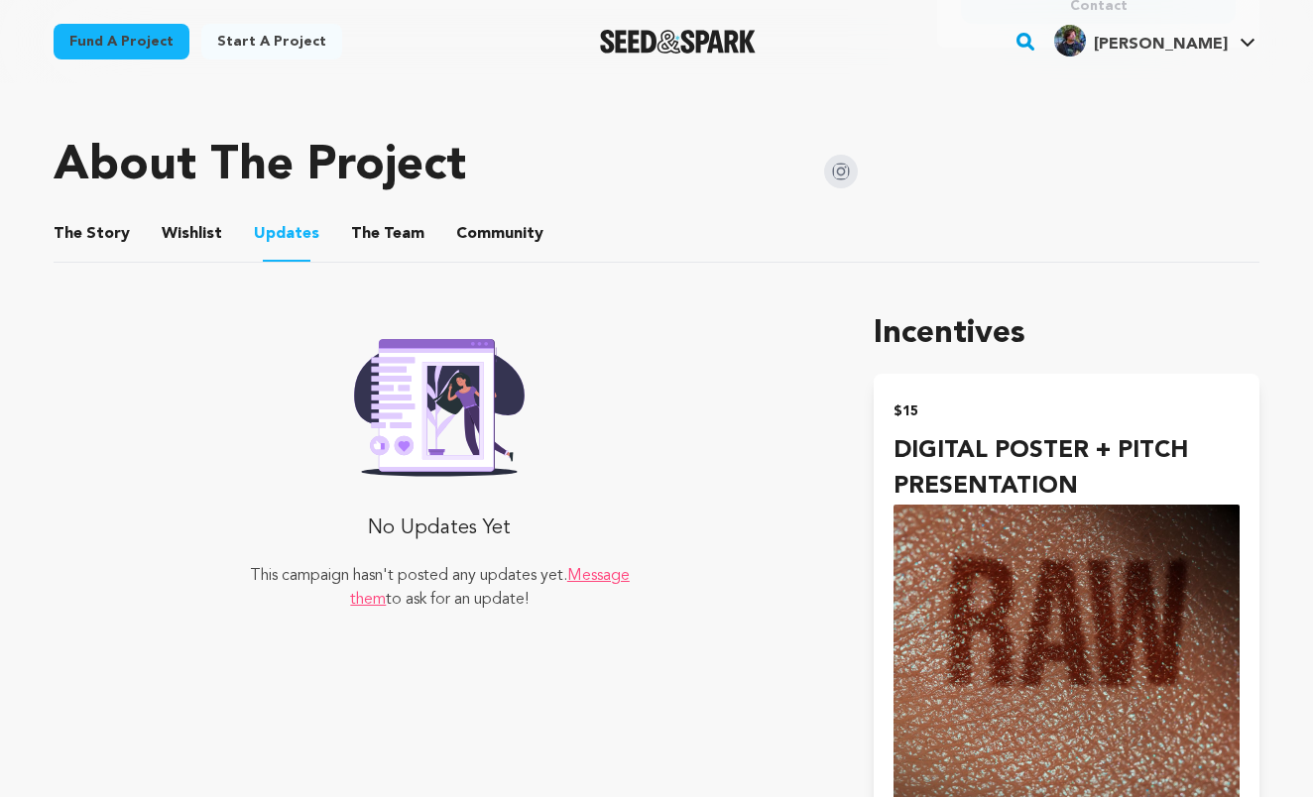
click at [380, 218] on button "The Team" at bounding box center [388, 238] width 48 height 48
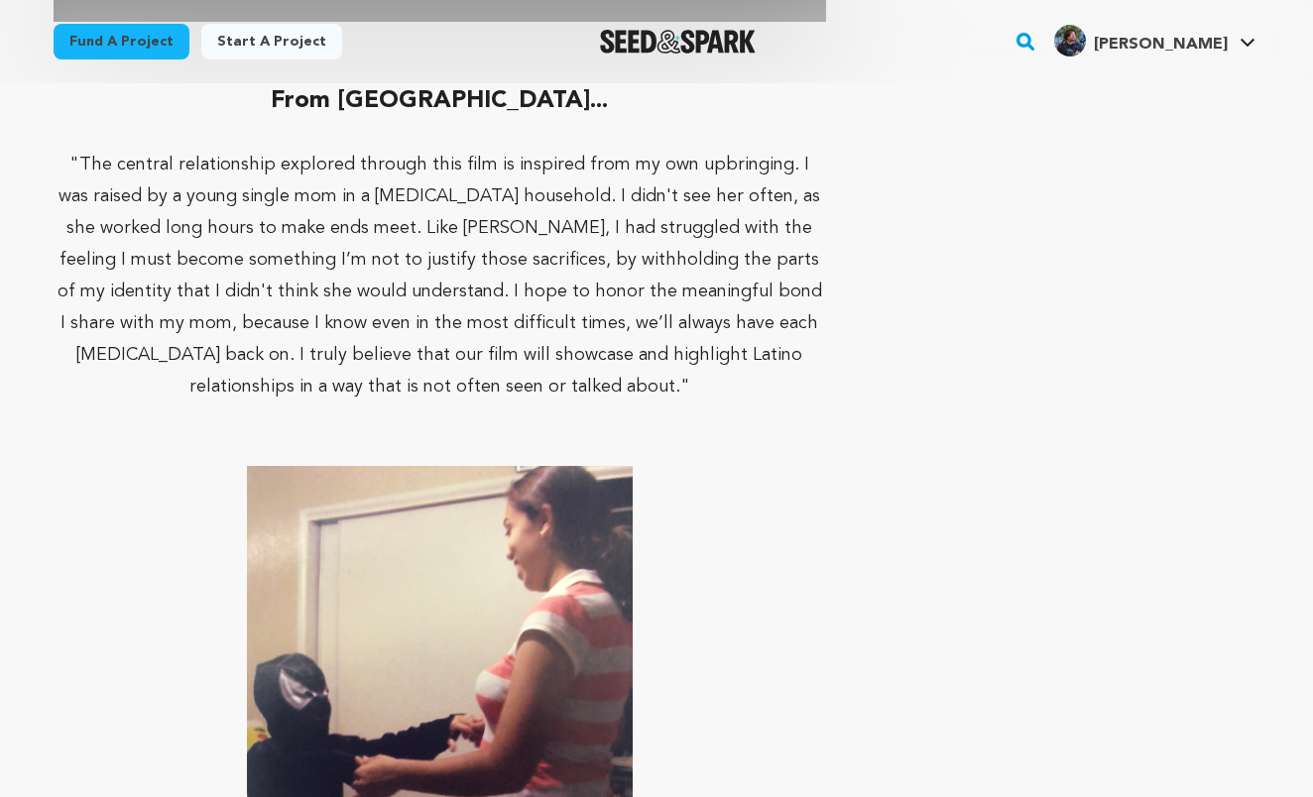
scroll to position [2473, 0]
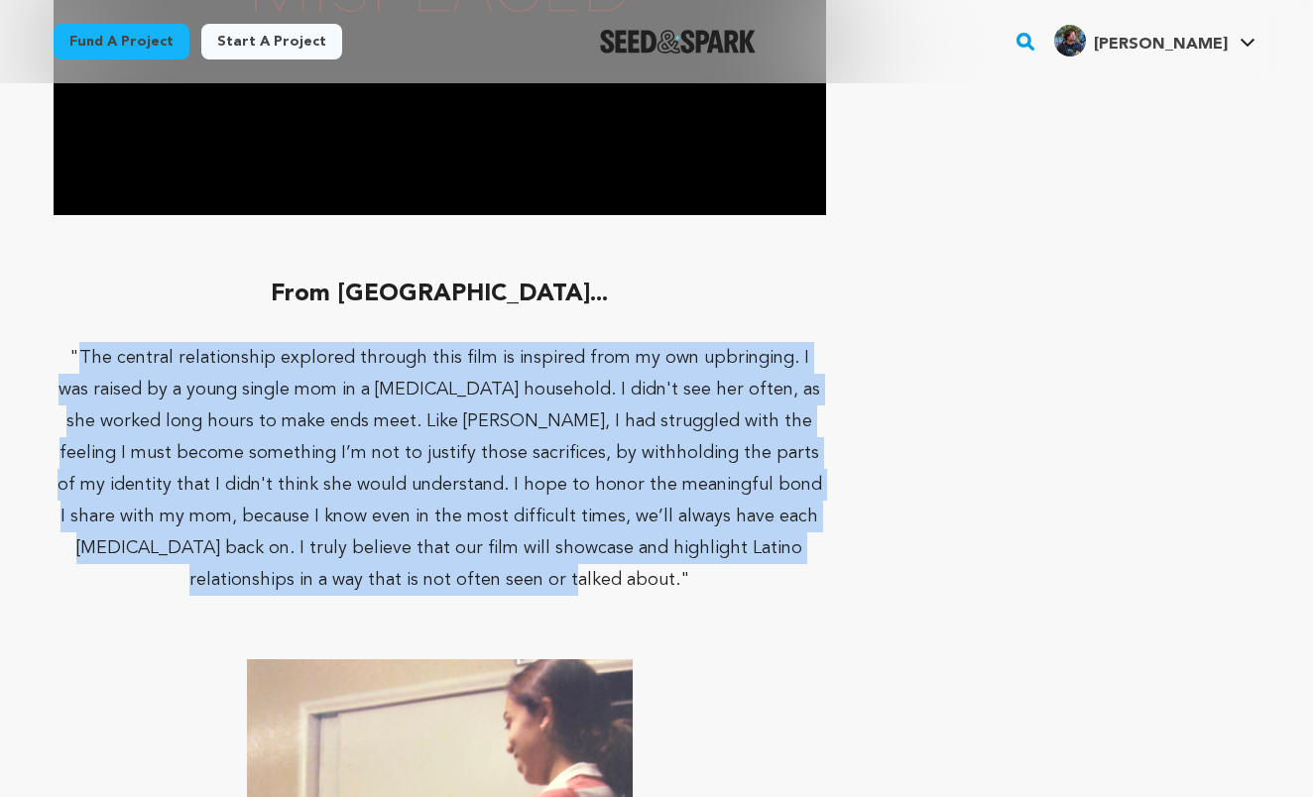
drag, startPoint x: 489, startPoint y: 559, endPoint x: 78, endPoint y: 327, distance: 471.7
click at [78, 349] on span "The central relationship explored through this film is inspired from my own upb…" at bounding box center [440, 469] width 765 height 240
copy p "The central relationship explored through this film is inspired from my own upb…"
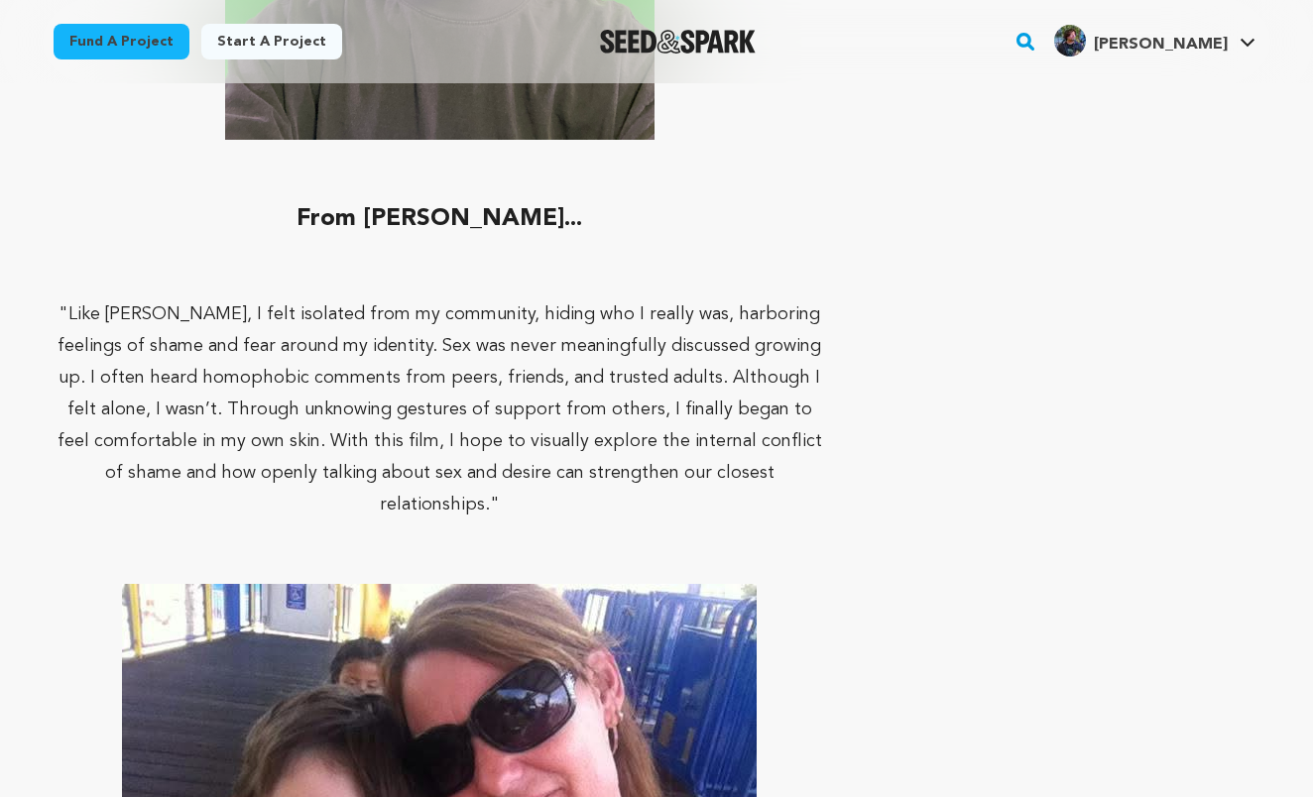
scroll to position [4544, 0]
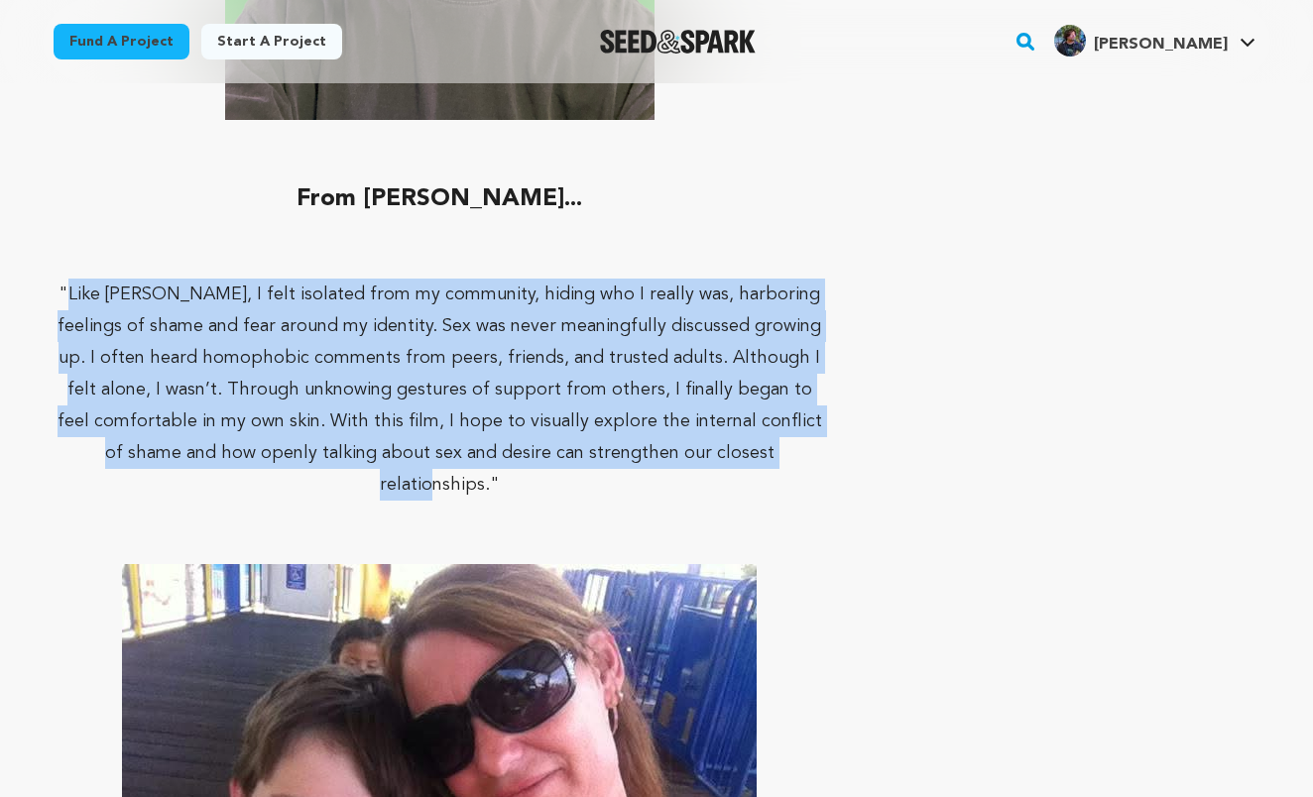
drag, startPoint x: 738, startPoint y: 396, endPoint x: 83, endPoint y: 230, distance: 675.2
click at [83, 286] on span ""Like [PERSON_NAME], I felt isolated from my community, hiding who I really was…" at bounding box center [440, 390] width 765 height 208
copy span "Like [PERSON_NAME], I felt isolated from my community, hiding who I really was,…"
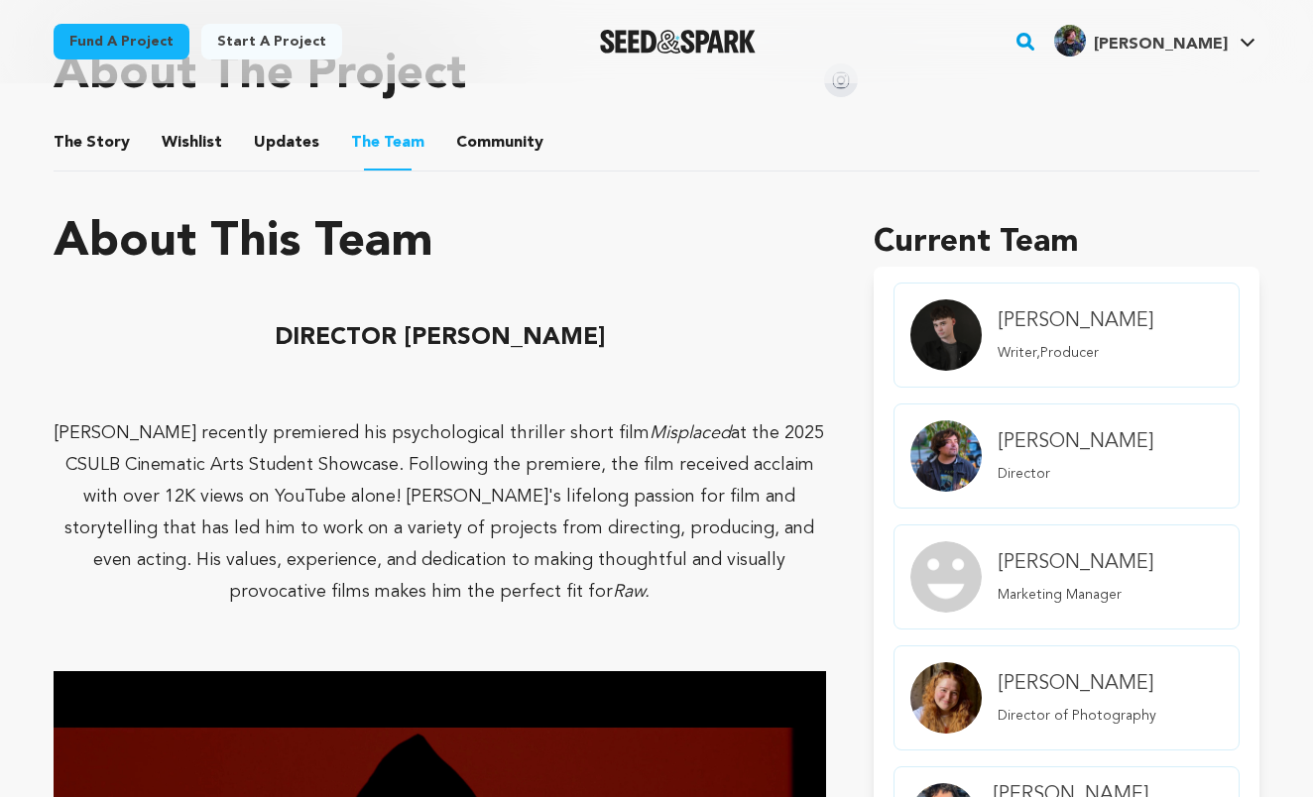
scroll to position [990, 1]
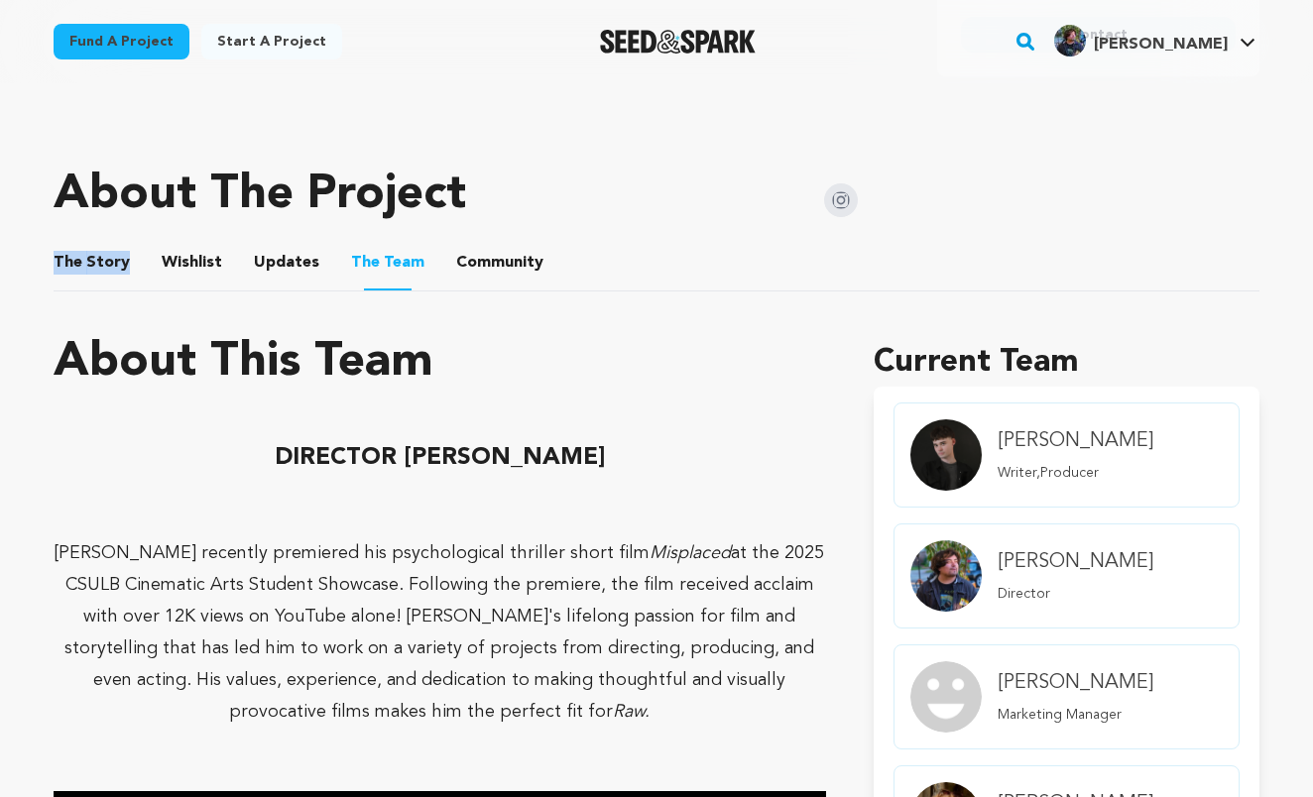
click at [113, 235] on li "The Story The Story" at bounding box center [92, 263] width 76 height 56
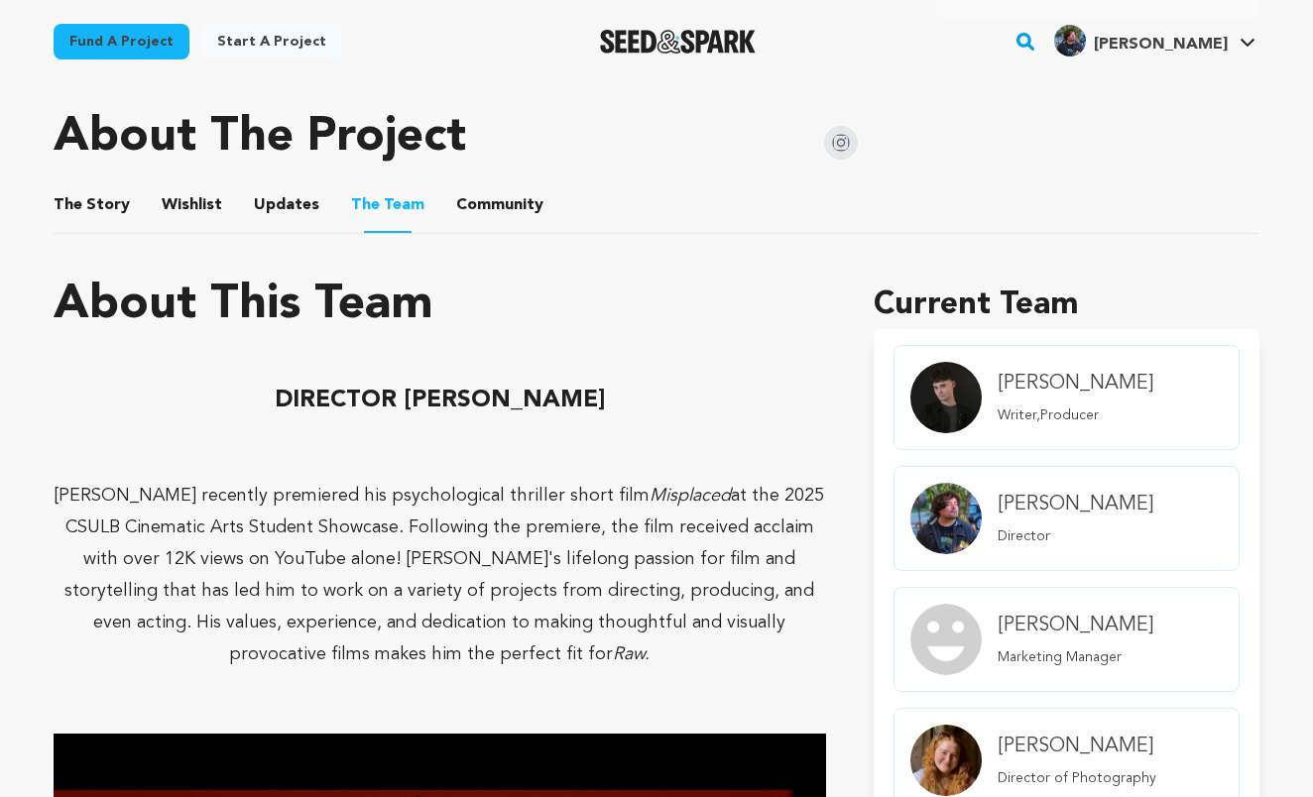
click at [133, 208] on ul "The Story The Story Wishlist Wishlist Updates Updates The Team The Team Communi…" at bounding box center [657, 206] width 1206 height 57
click at [105, 185] on button "The Story" at bounding box center [92, 209] width 48 height 48
